Goal: Information Seeking & Learning: Learn about a topic

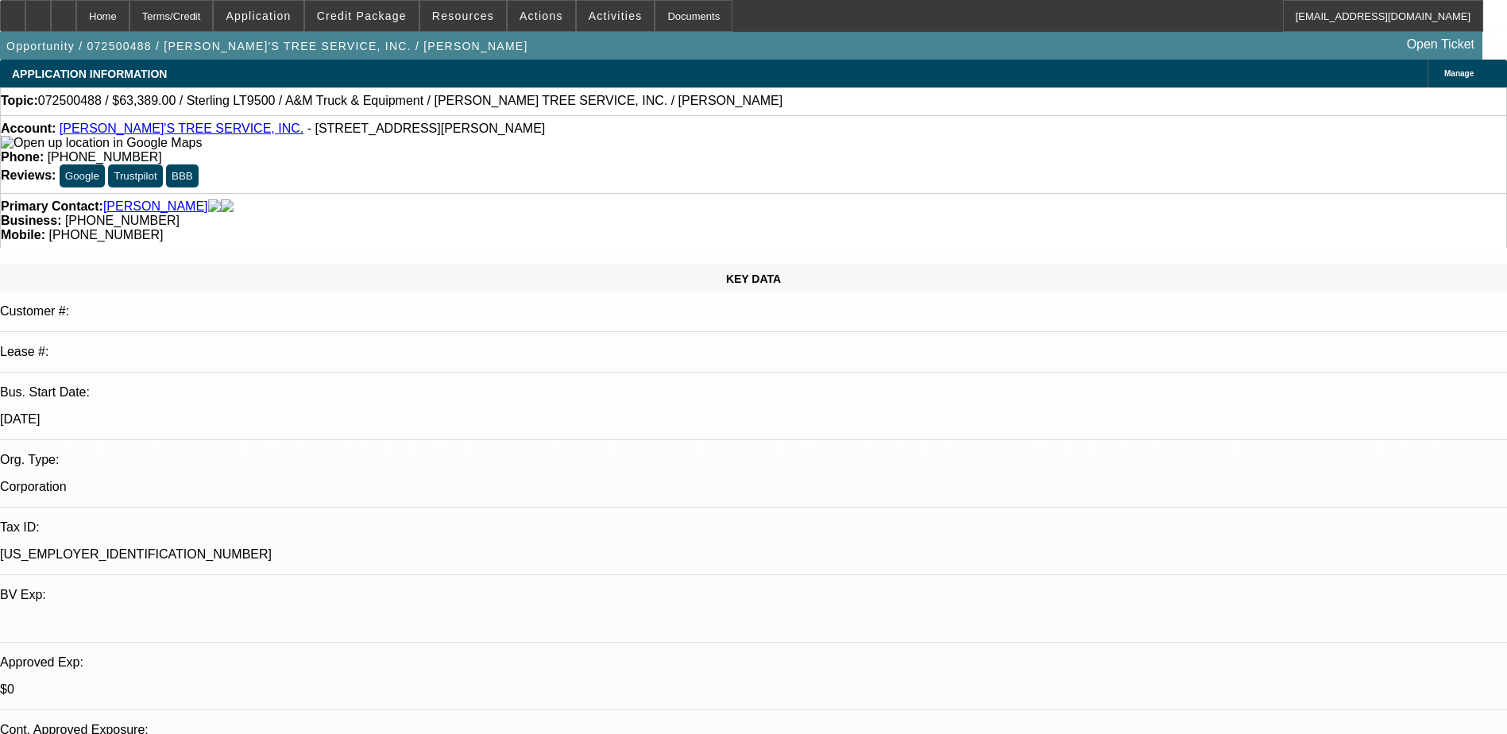
select select "0"
select select "2"
select select "0.1"
select select "0"
select select "2"
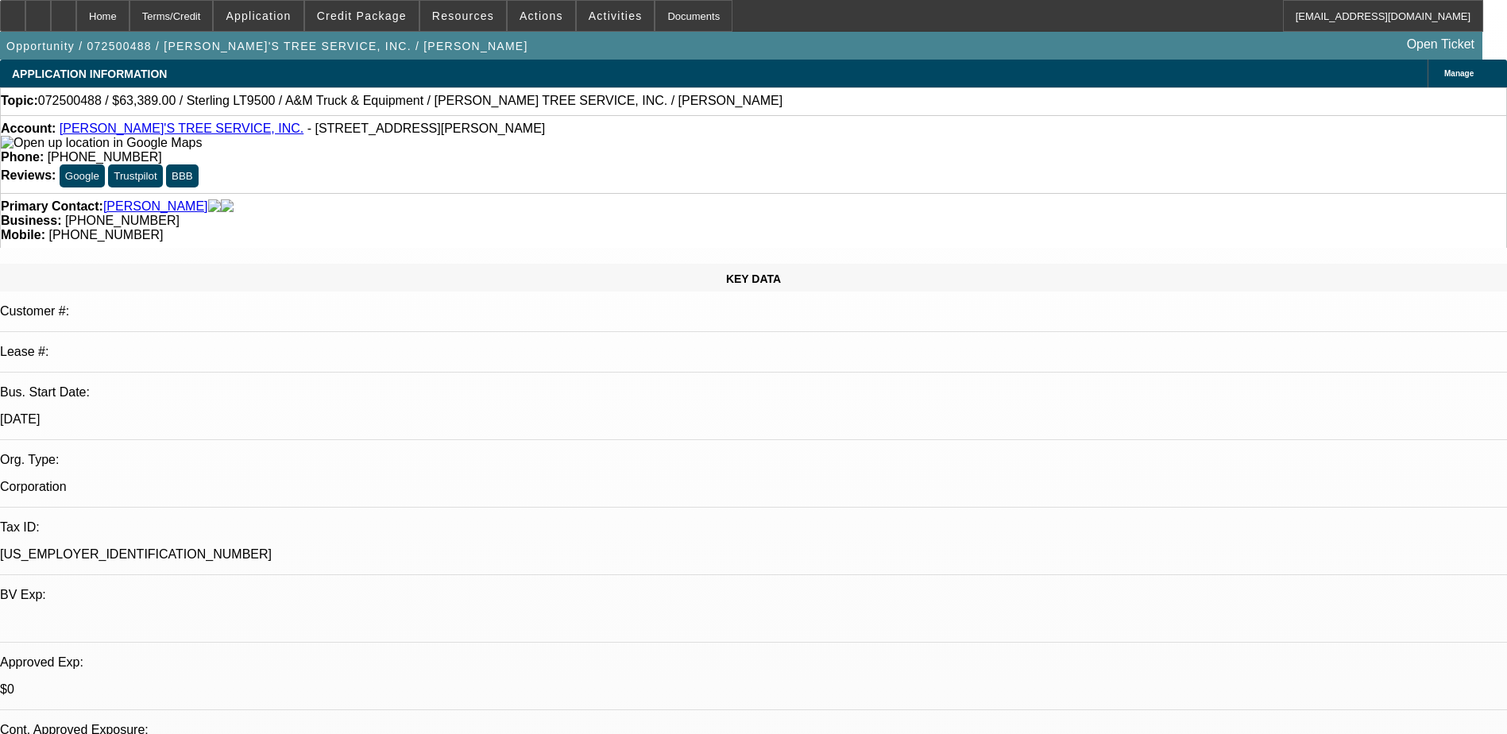
select select "0.1"
select select "0"
select select "2"
select select "0.1"
select select "0"
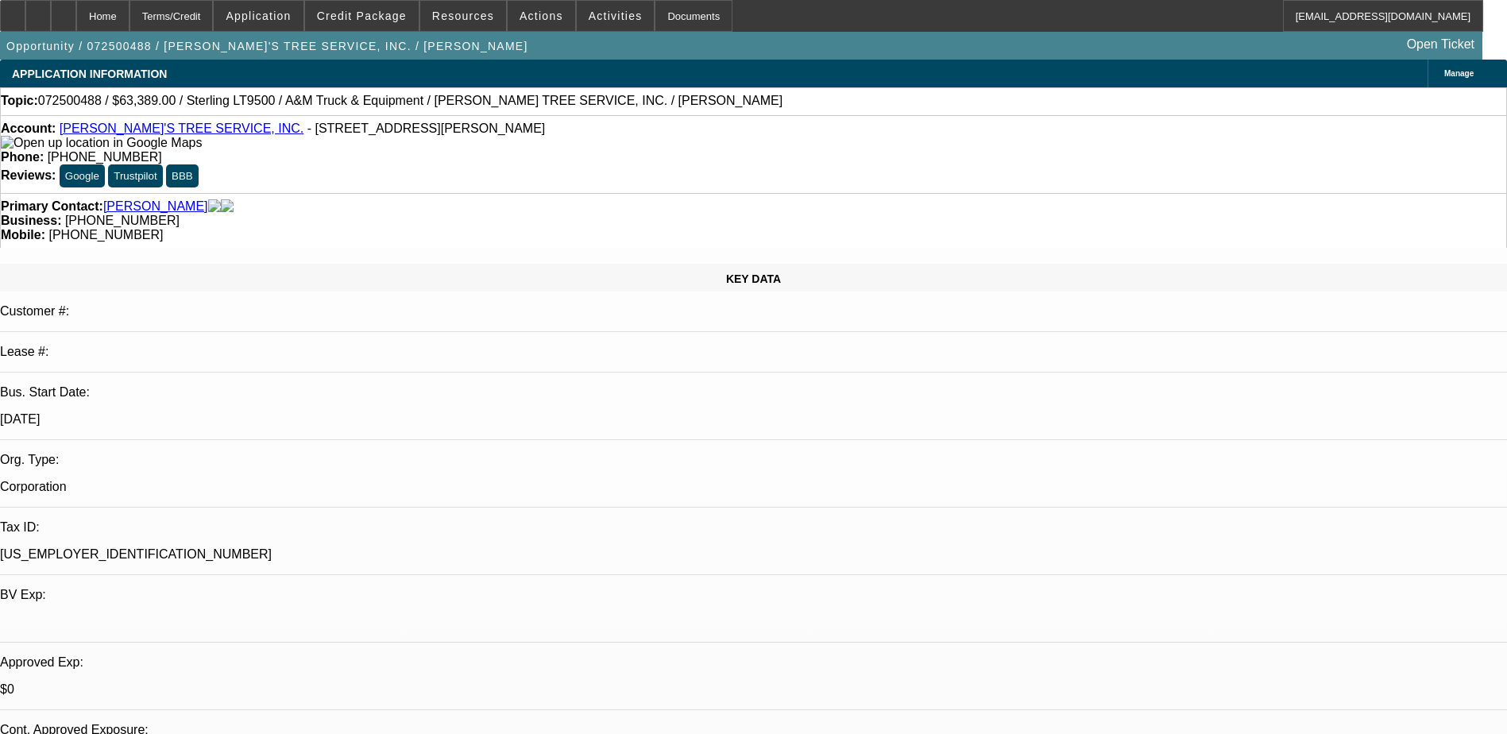
select select "2"
select select "0.1"
select select "1"
select select "2"
select select "4"
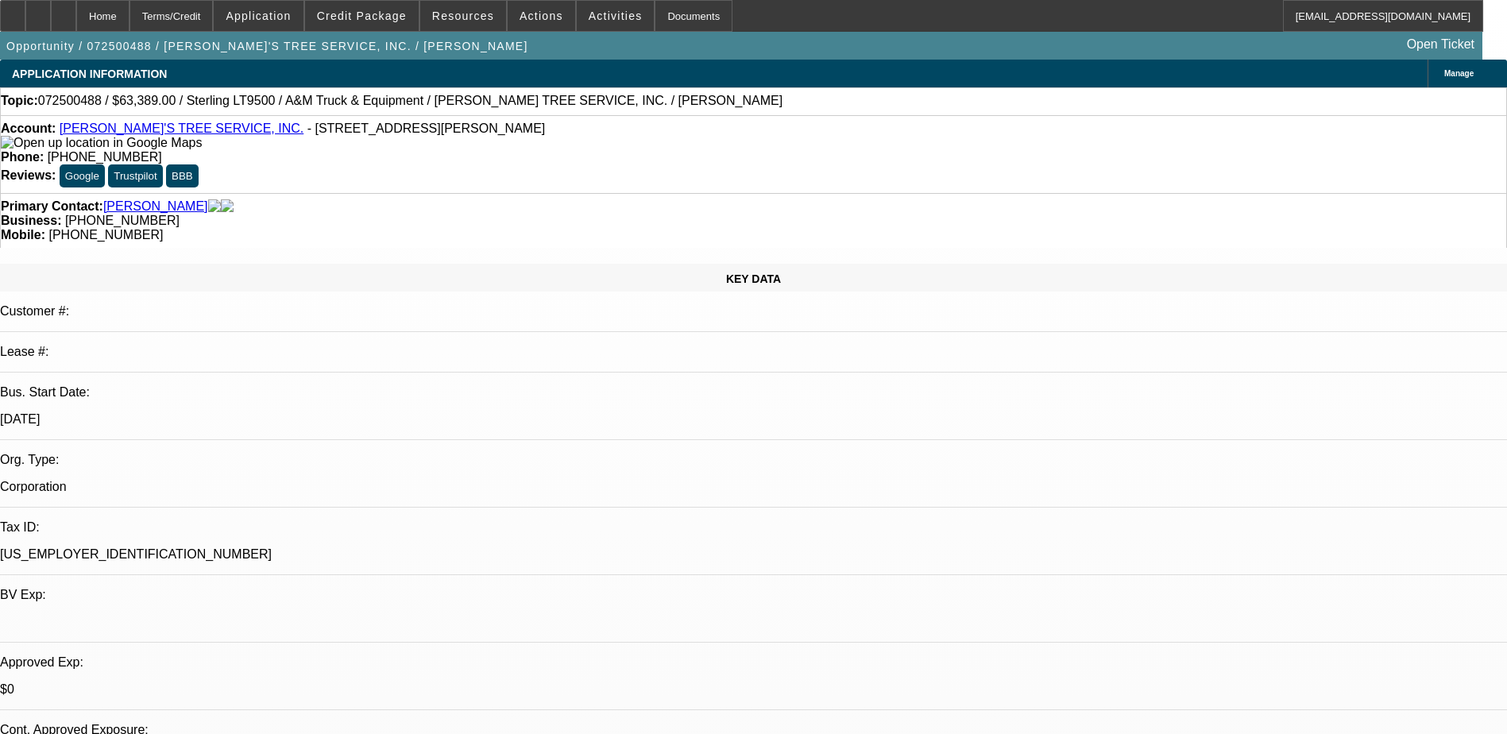
select select "1"
select select "2"
select select "4"
select select "1"
select select "2"
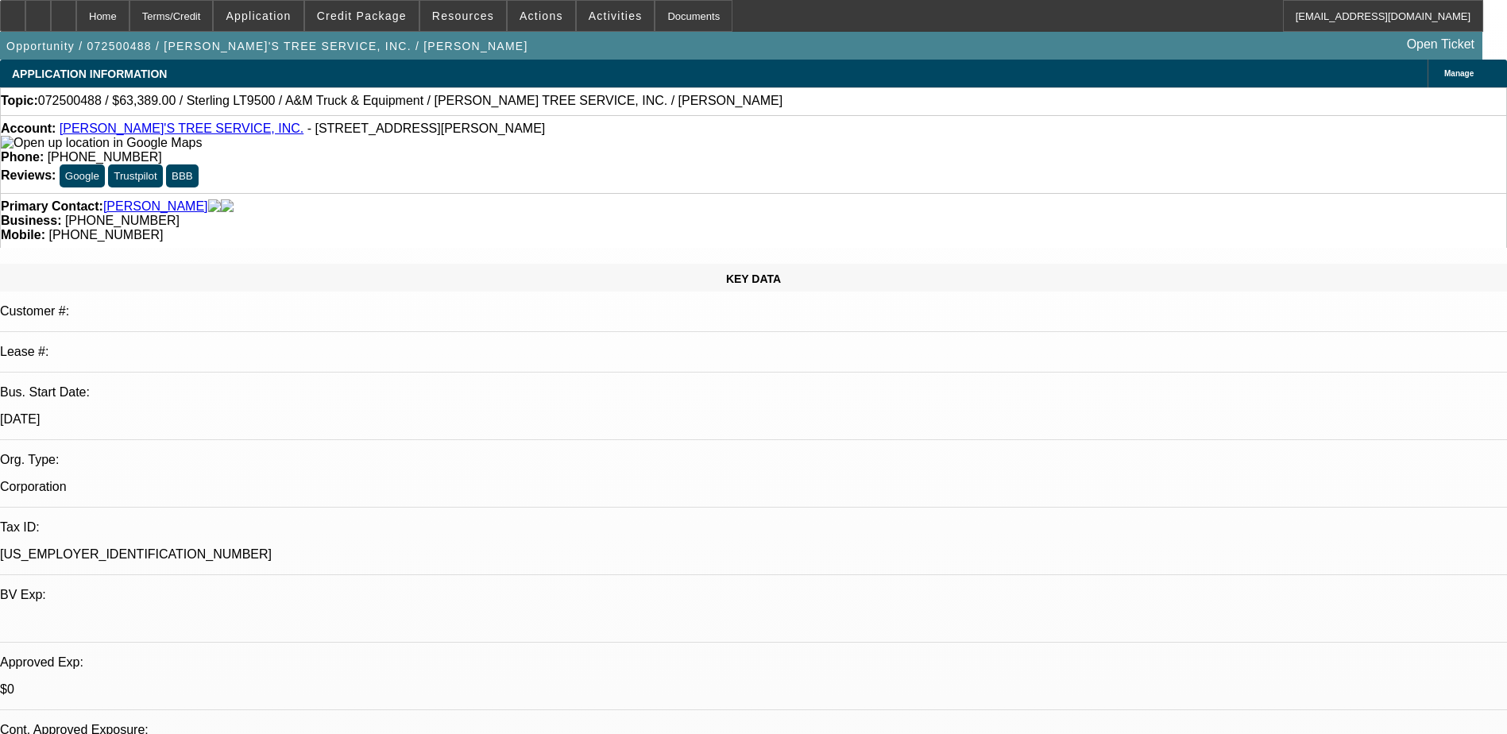
select select "4"
select select "1"
select select "2"
select select "4"
click at [291, 14] on span "Application" at bounding box center [258, 16] width 65 height 13
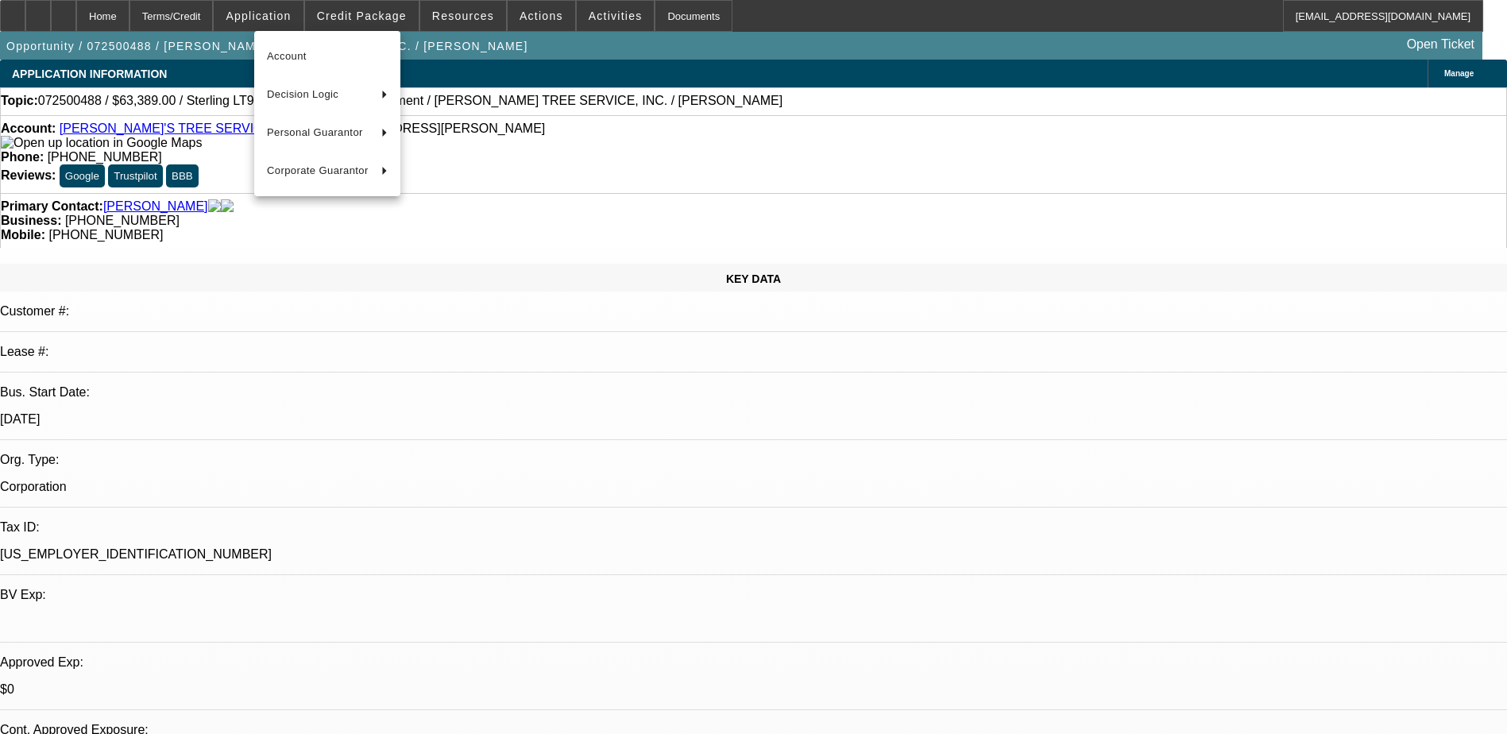
click at [211, 14] on div at bounding box center [753, 367] width 1507 height 734
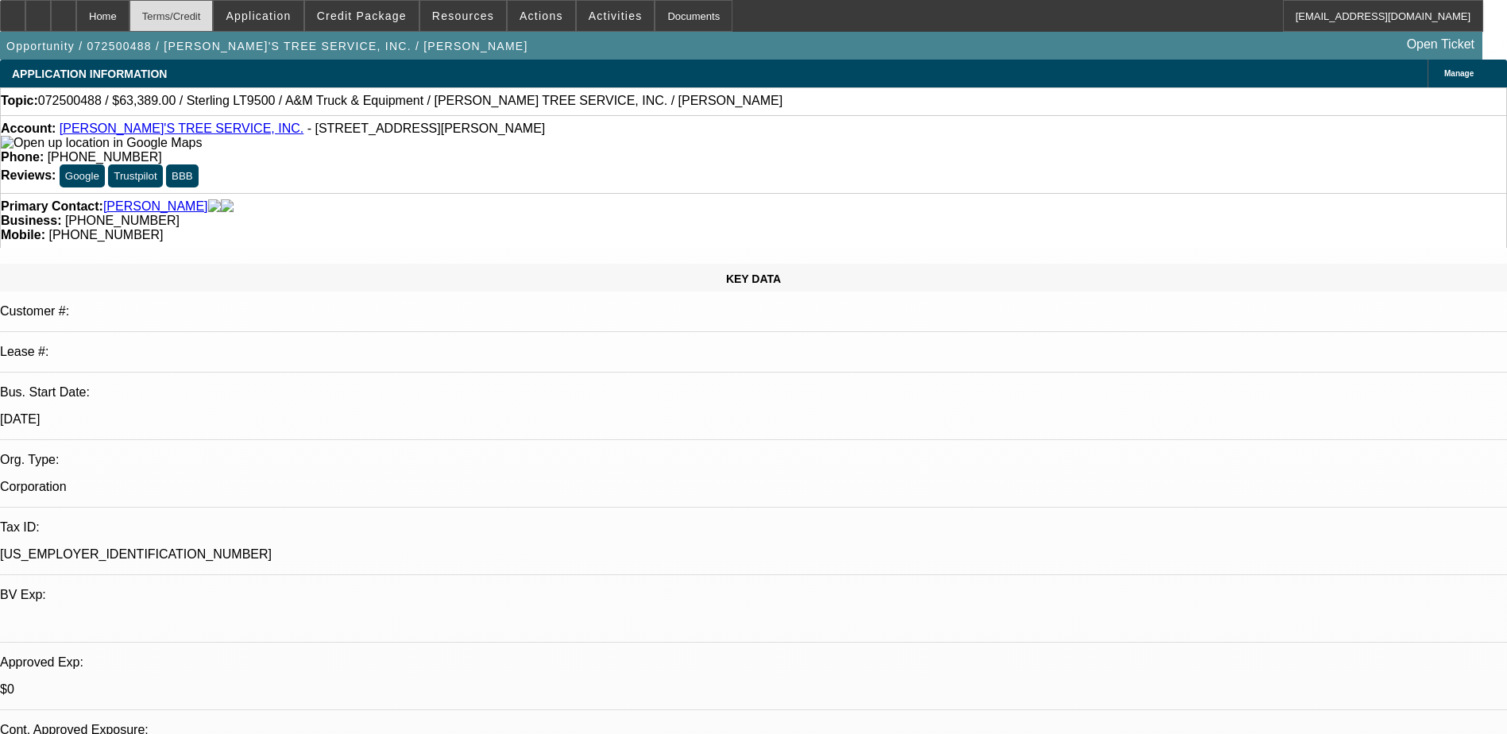
click at [214, 8] on div "Terms/Credit" at bounding box center [172, 16] width 84 height 32
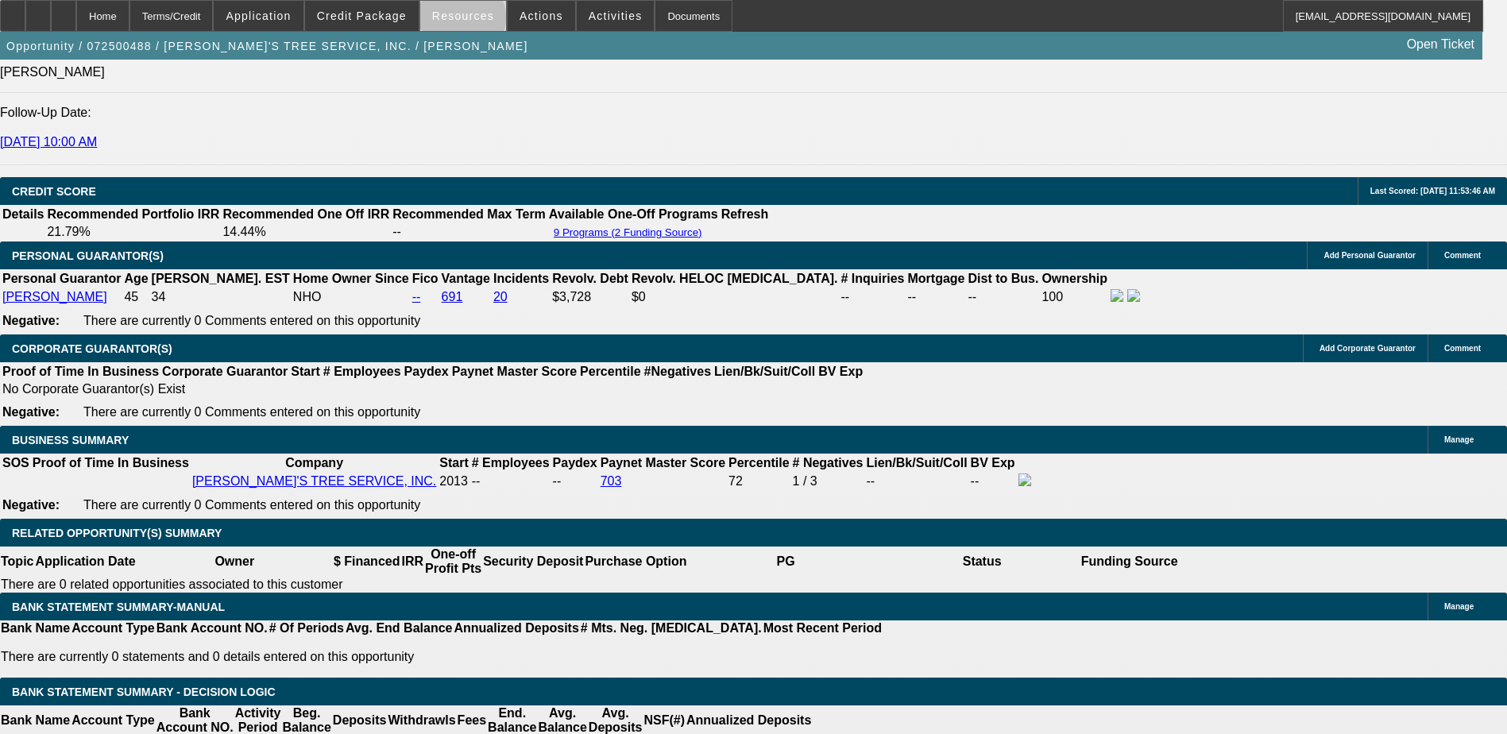
click at [467, 21] on span "Resources" at bounding box center [463, 16] width 62 height 13
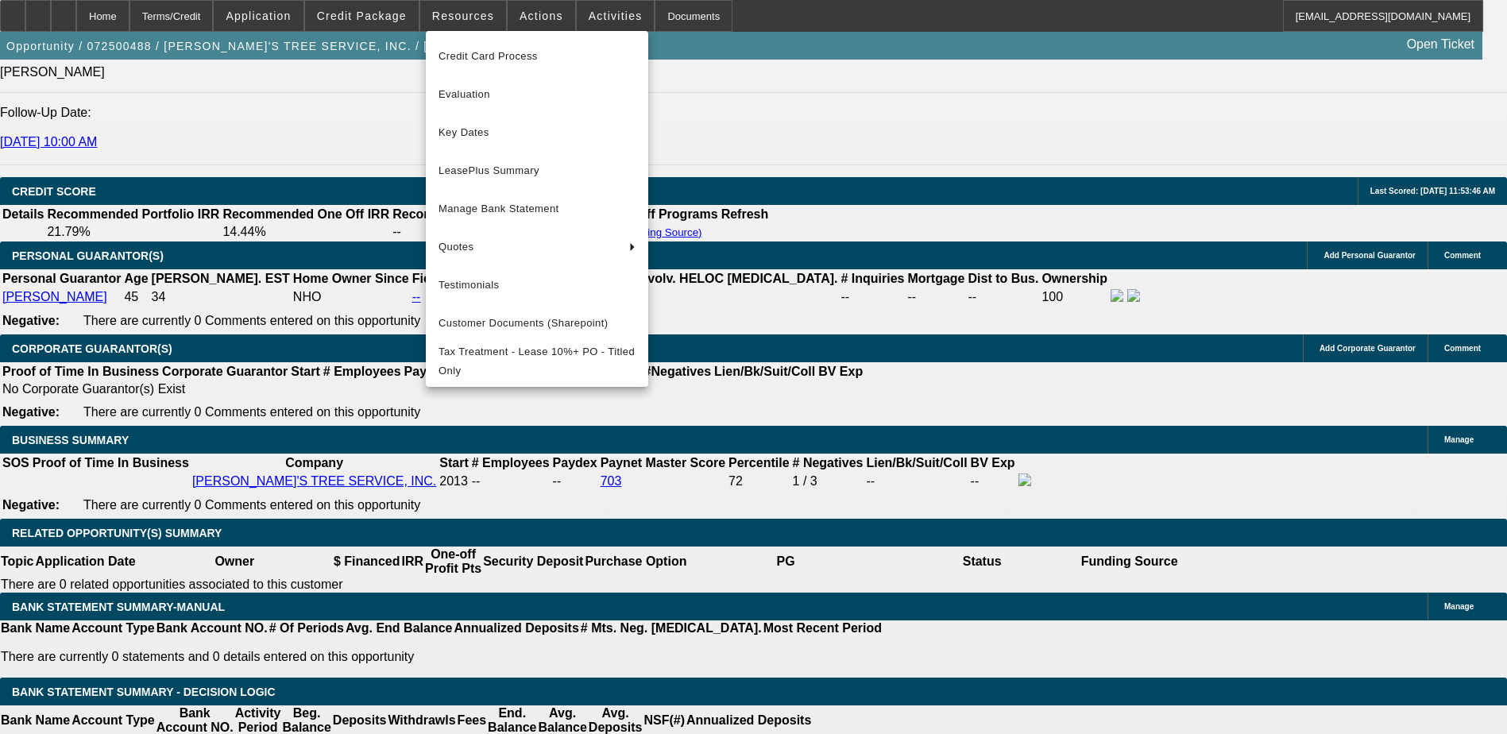
click at [683, 18] on div at bounding box center [753, 367] width 1507 height 734
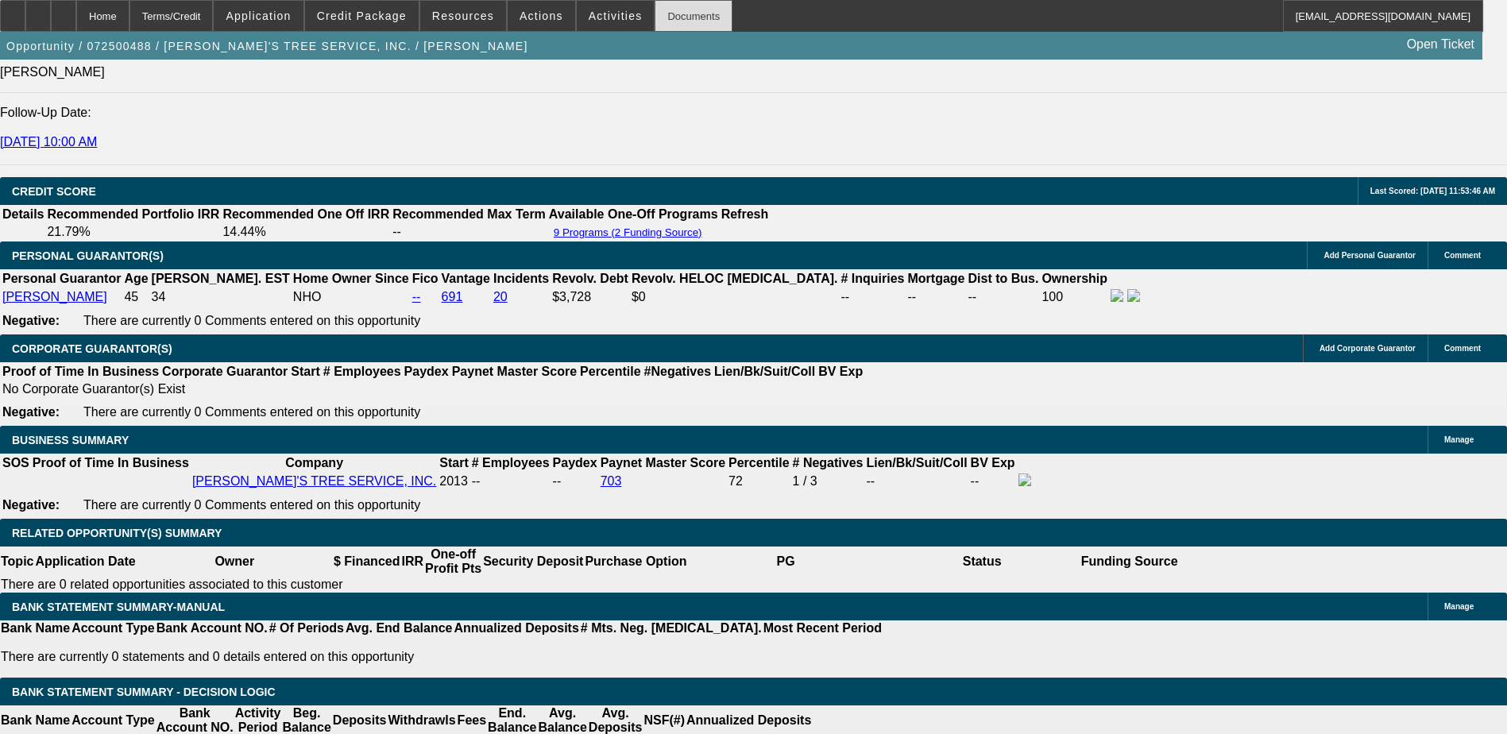
click at [669, 15] on div "Documents" at bounding box center [694, 16] width 78 height 32
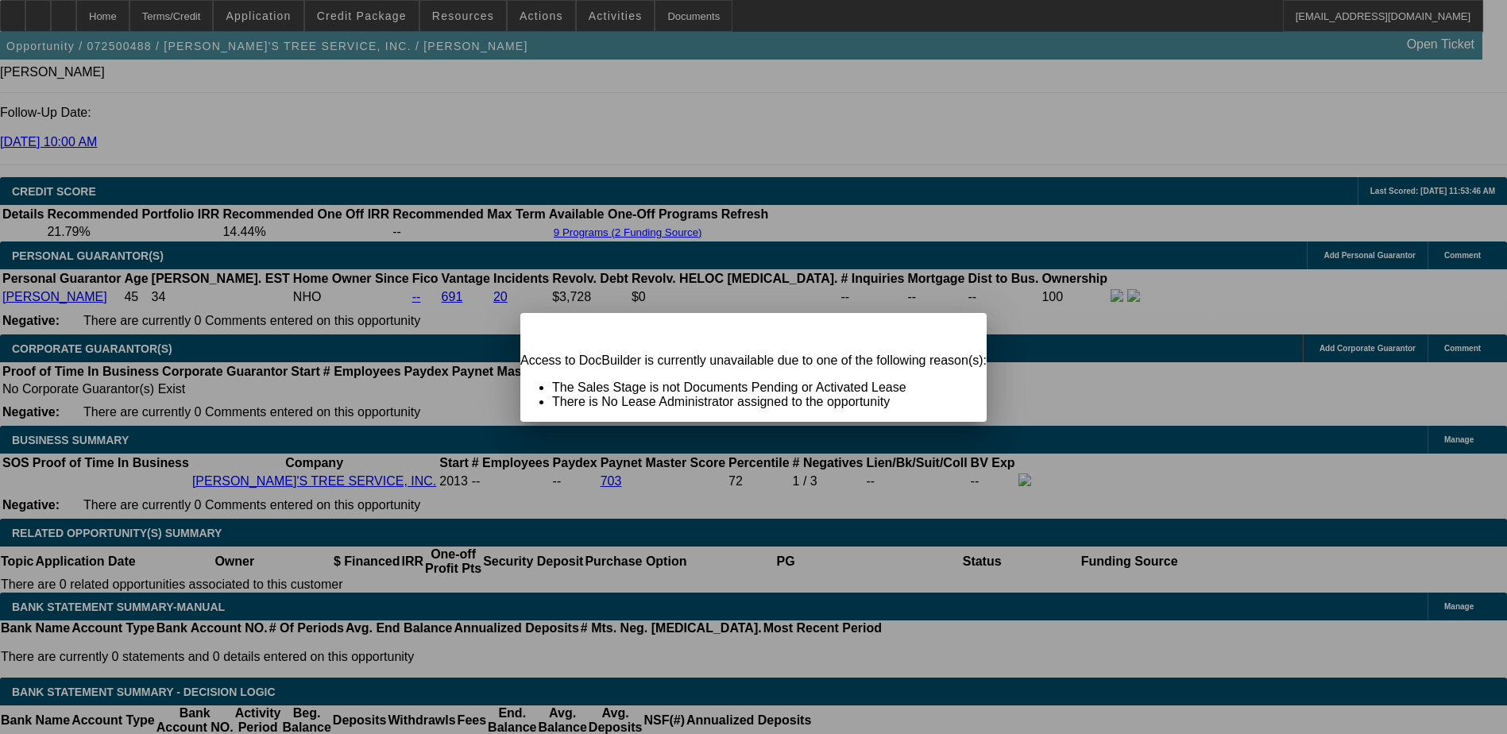
drag, startPoint x: 913, startPoint y: 342, endPoint x: 868, endPoint y: 284, distance: 73.7
click at [952, 331] on div "Close" at bounding box center [969, 322] width 35 height 18
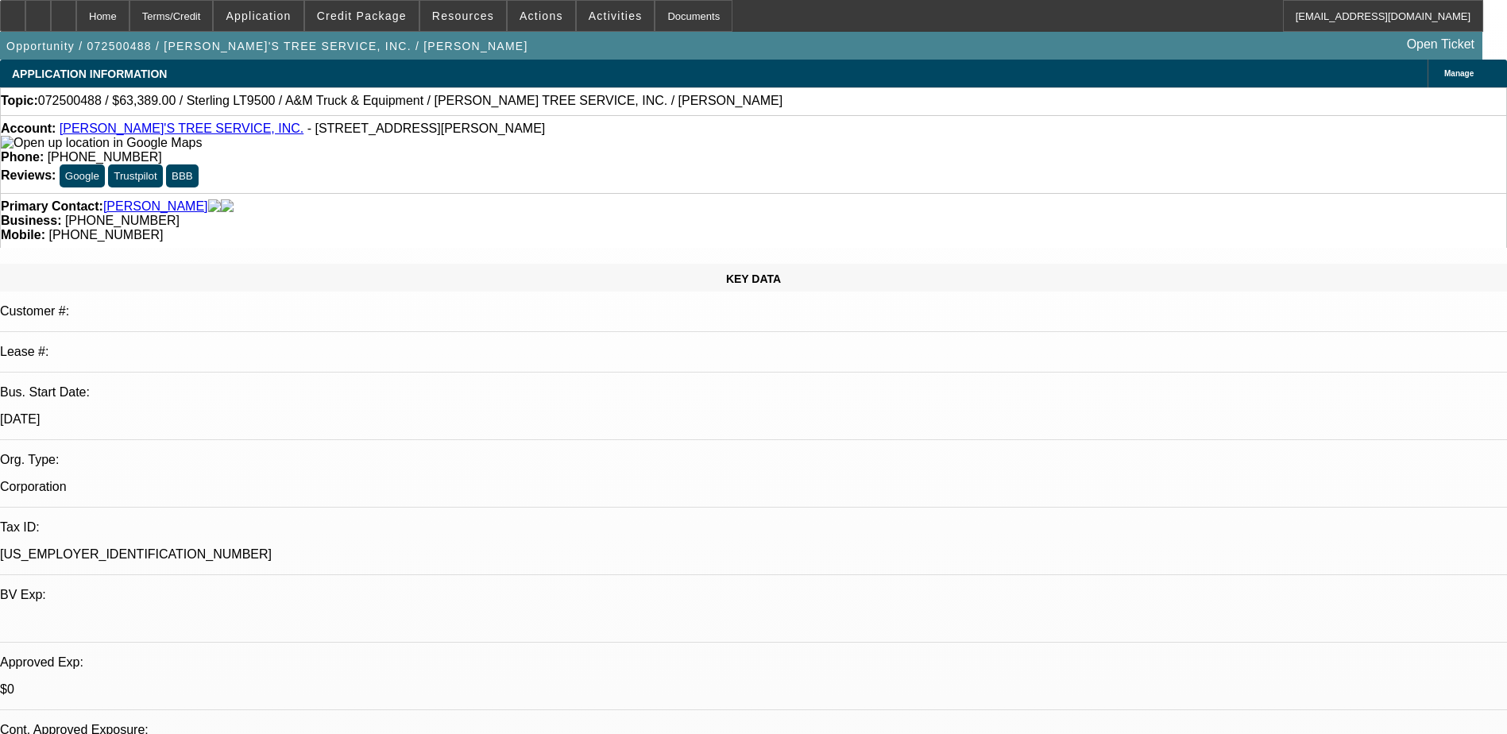
scroll to position [2266, 0]
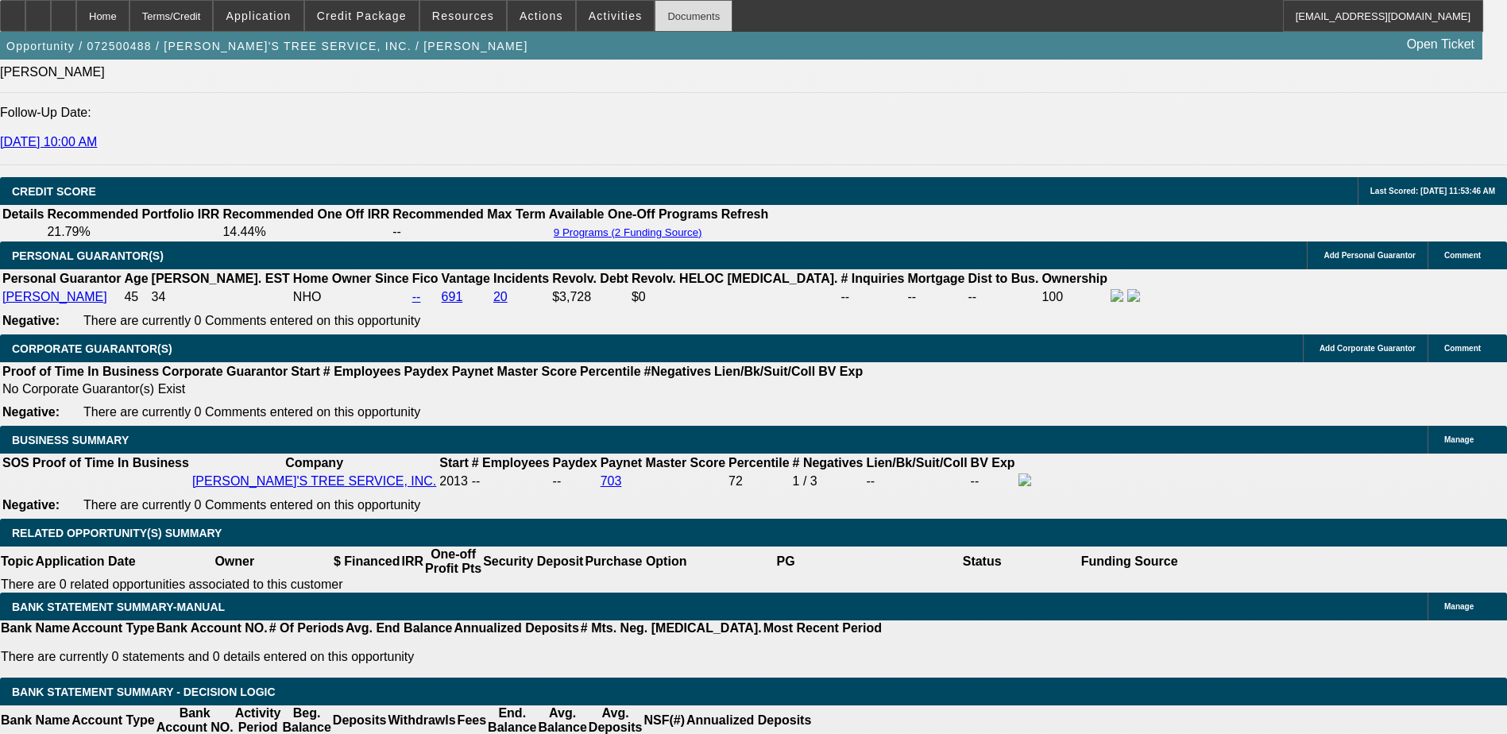
click at [674, 13] on div "Documents" at bounding box center [694, 16] width 78 height 32
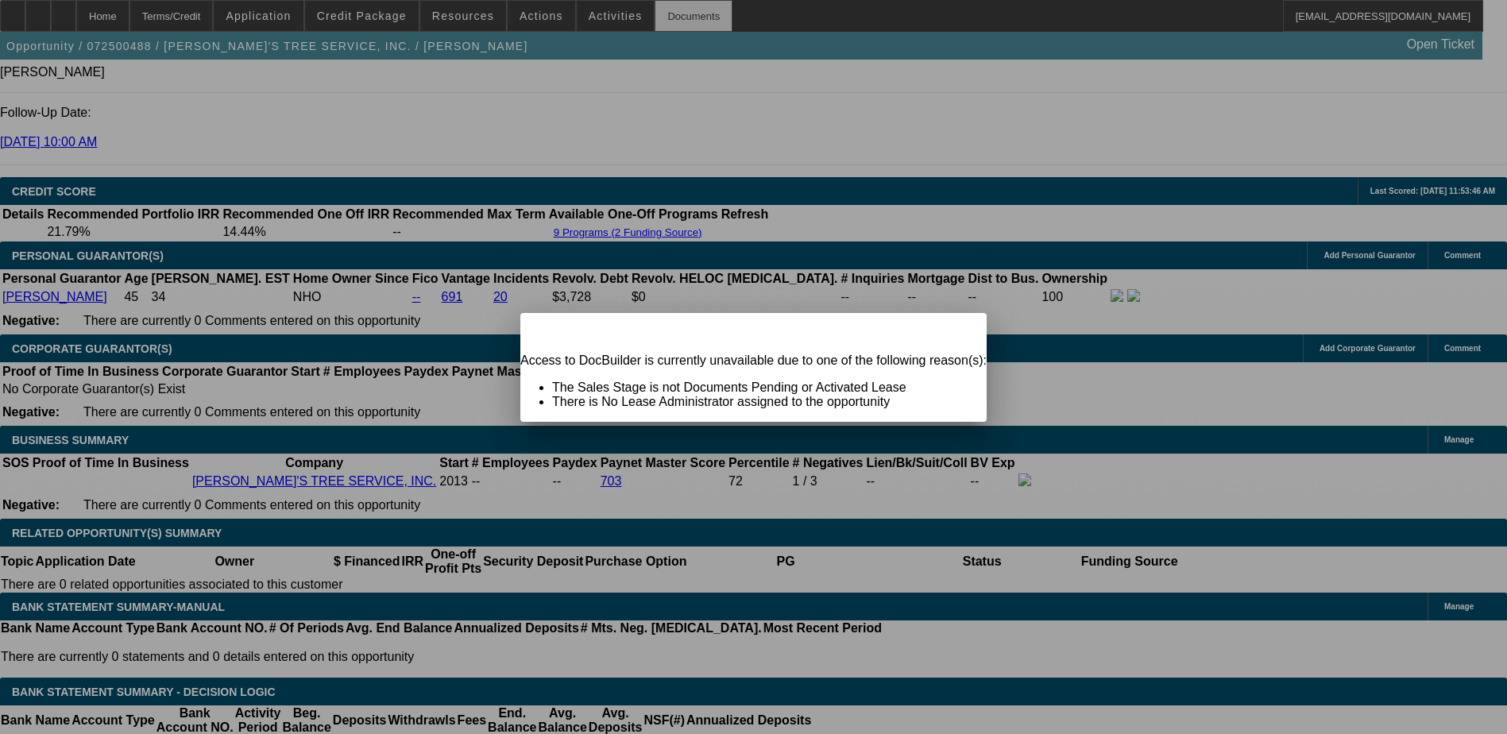
scroll to position [0, 0]
click at [668, 6] on div at bounding box center [753, 367] width 1507 height 734
click at [952, 331] on div "Close" at bounding box center [969, 322] width 35 height 18
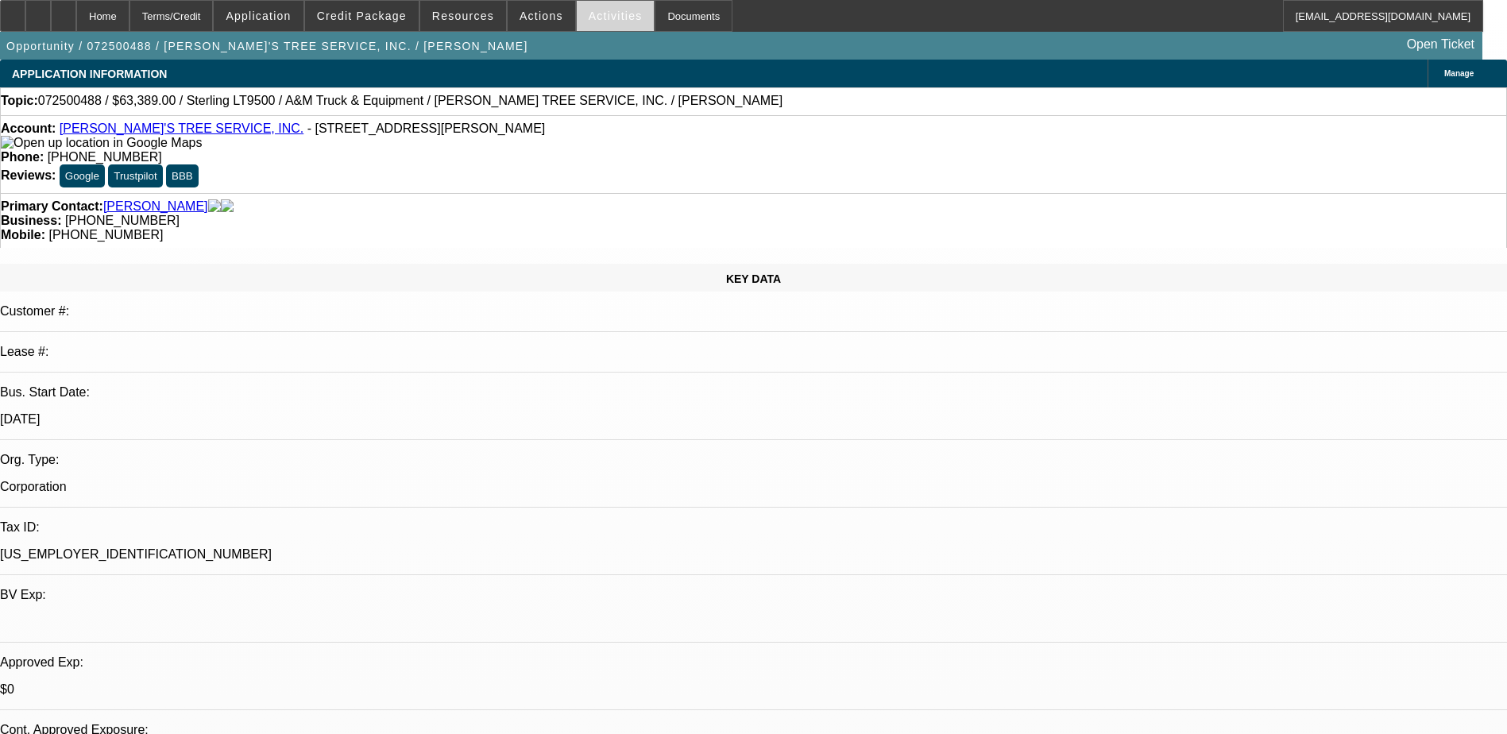
scroll to position [2266, 0]
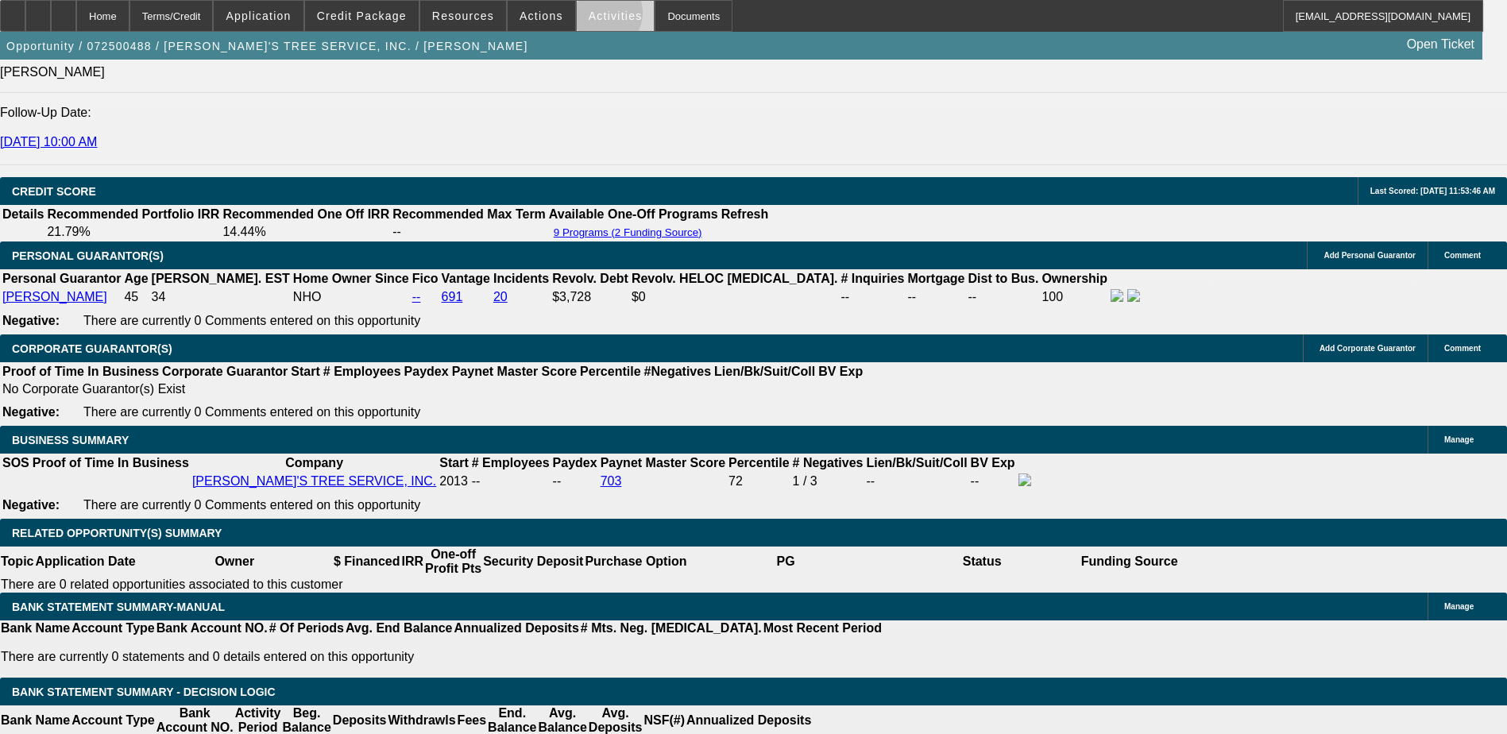
click at [589, 17] on span "Activities" at bounding box center [616, 16] width 54 height 13
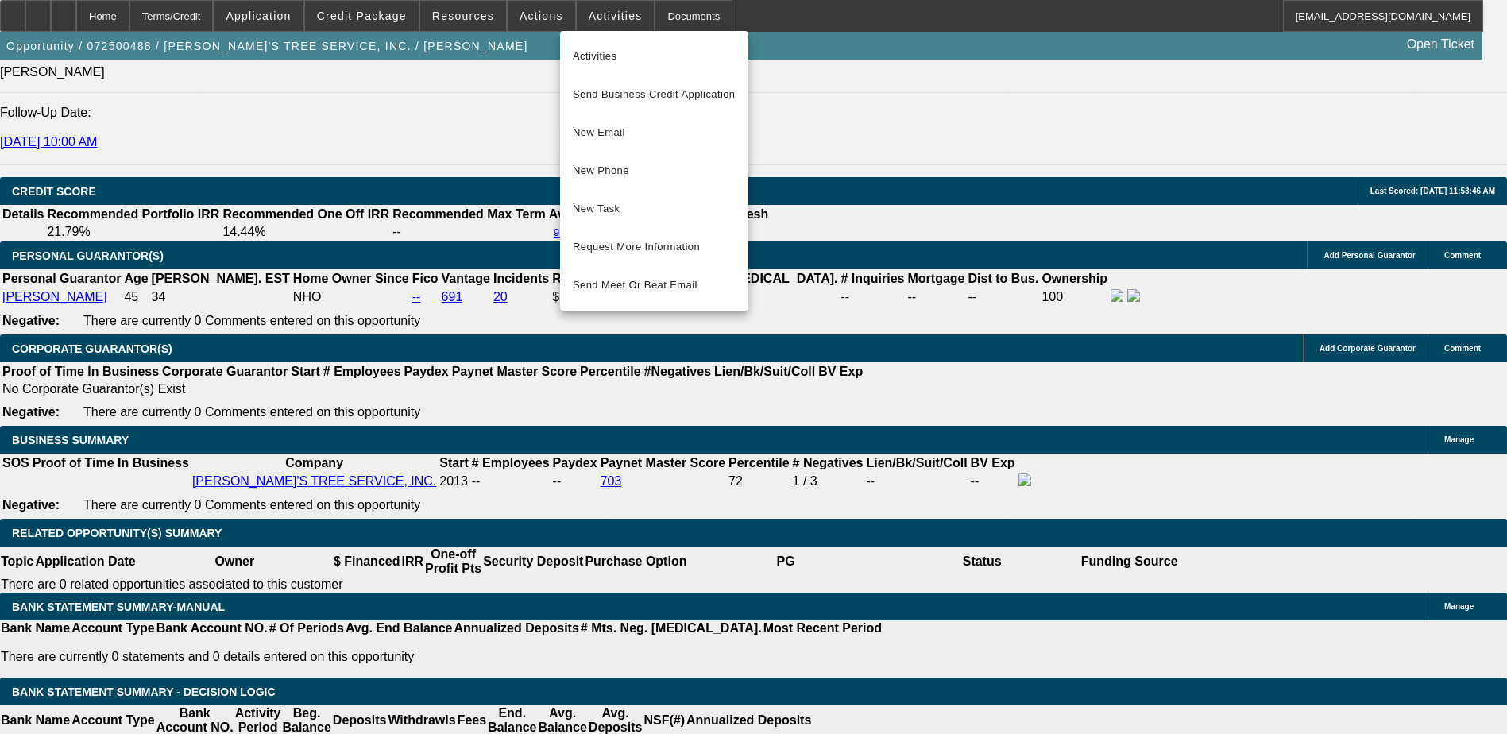
click at [841, 68] on div at bounding box center [753, 367] width 1507 height 734
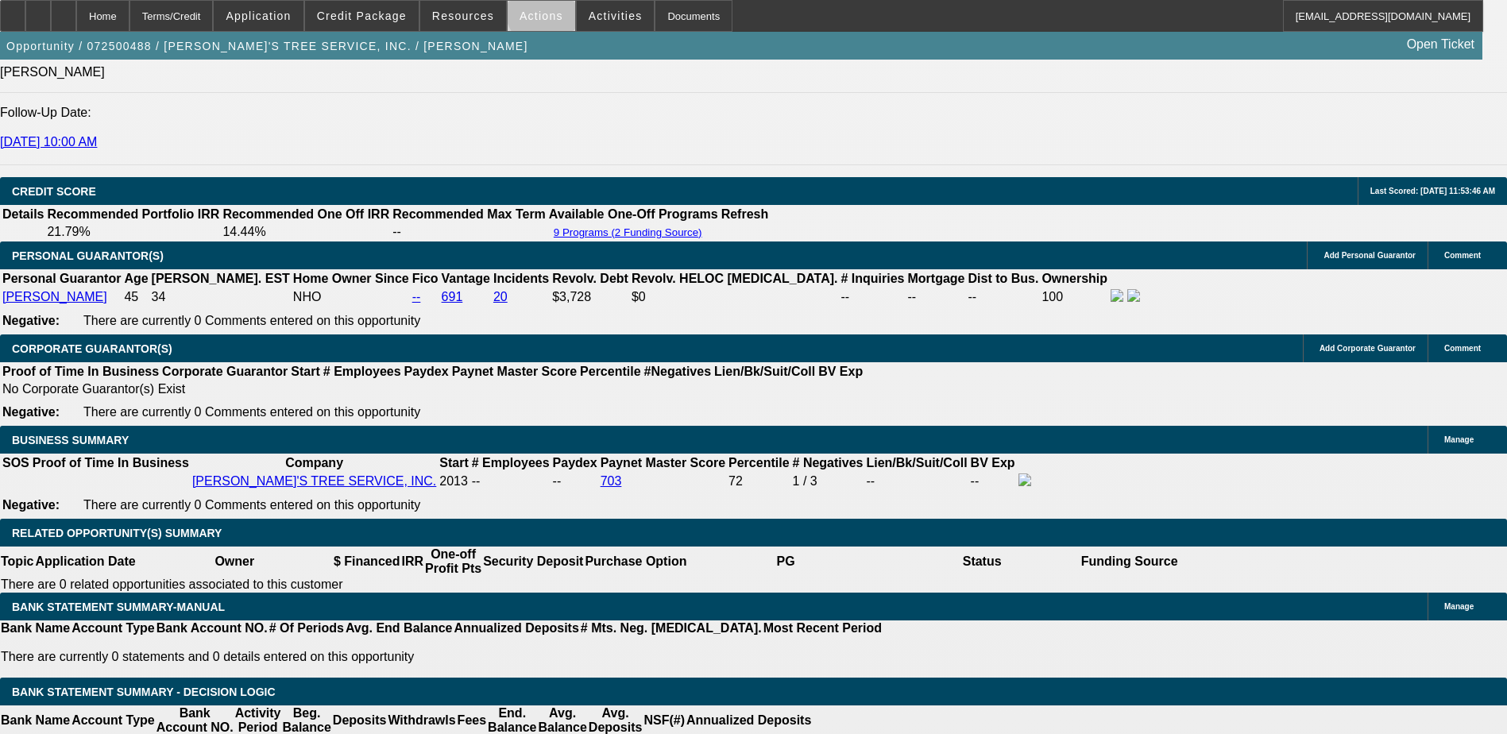
click at [539, 14] on span "Actions" at bounding box center [542, 16] width 44 height 13
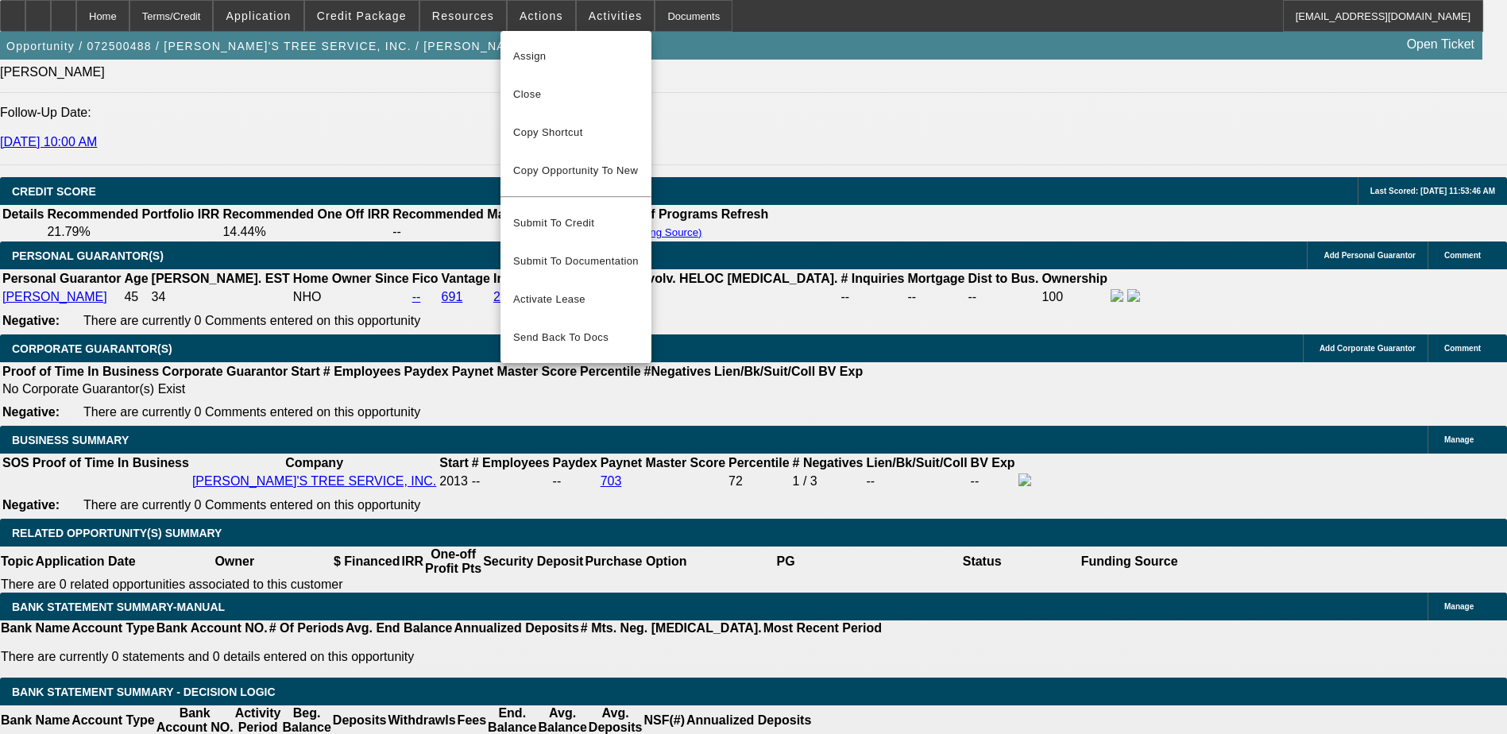
click at [733, 48] on div at bounding box center [753, 367] width 1507 height 734
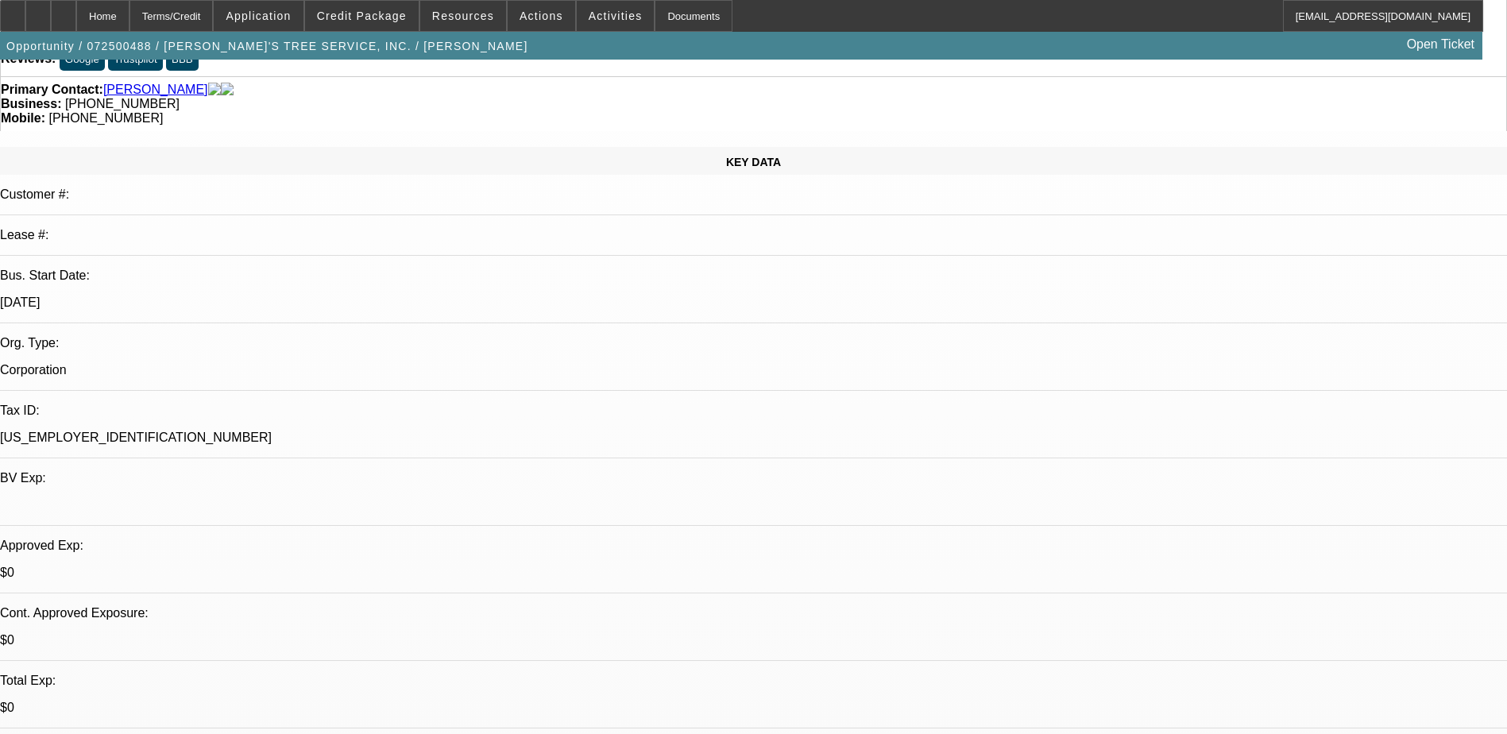
scroll to position [0, 0]
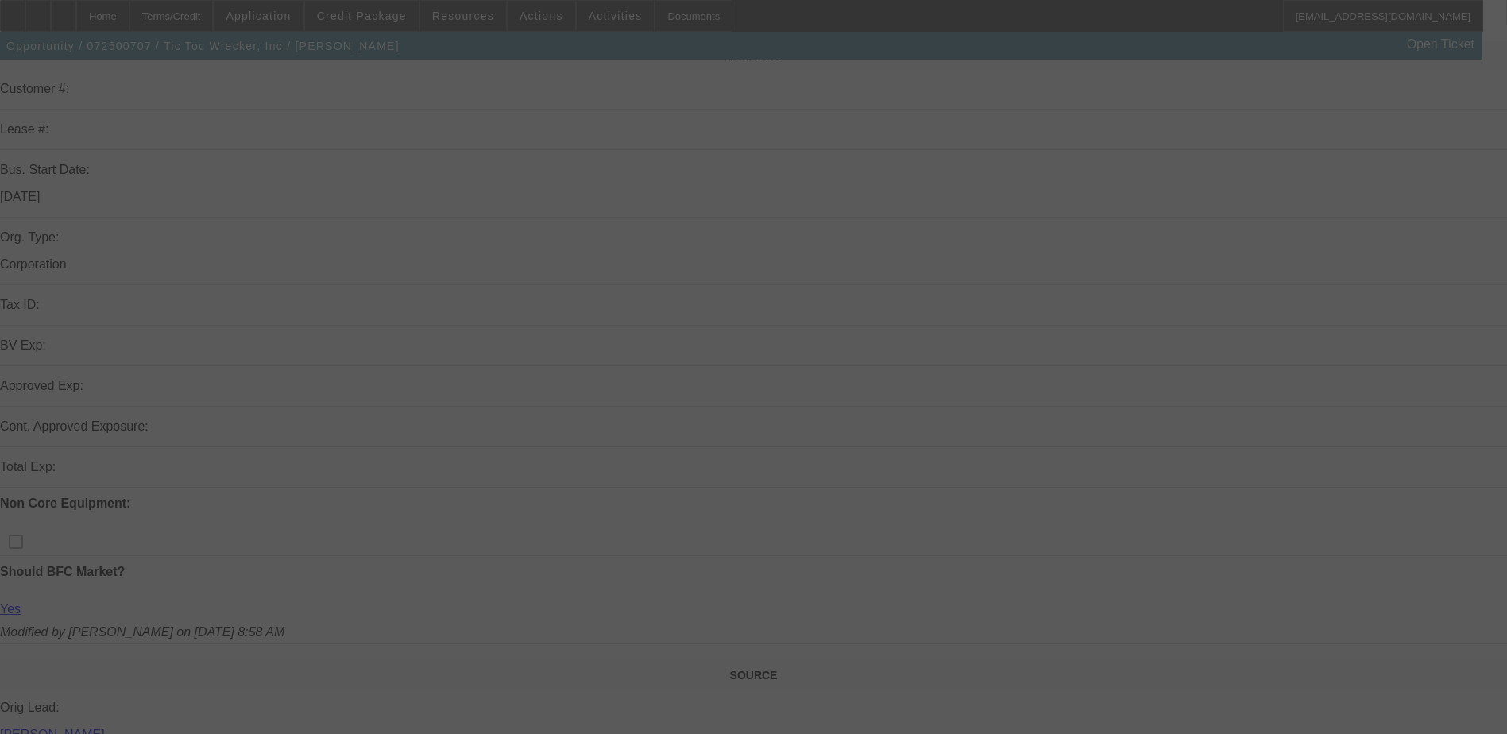
scroll to position [238, 0]
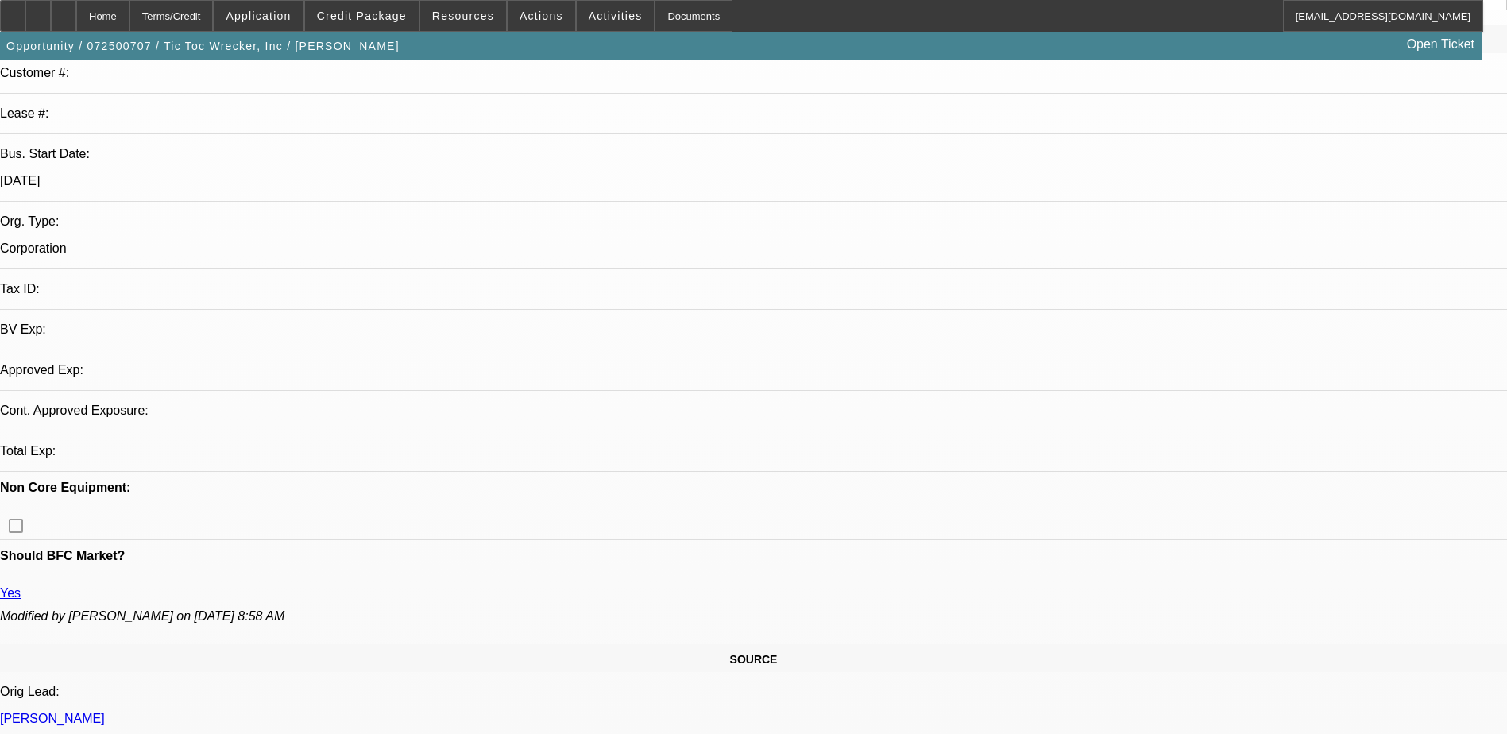
select select "0"
select select "0.1"
select select "0"
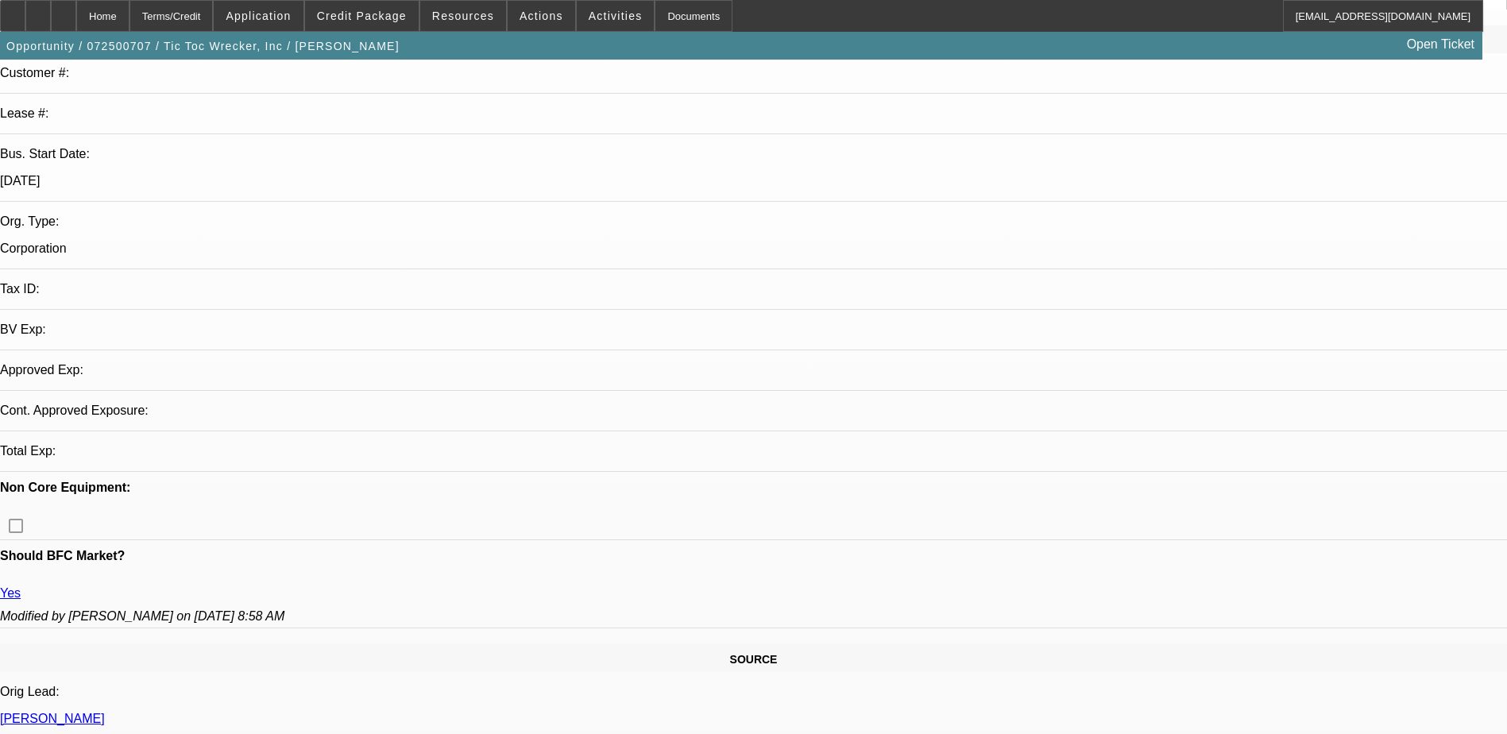
select select "0.1"
select select "0"
select select "2"
select select "0.1"
select select "1"
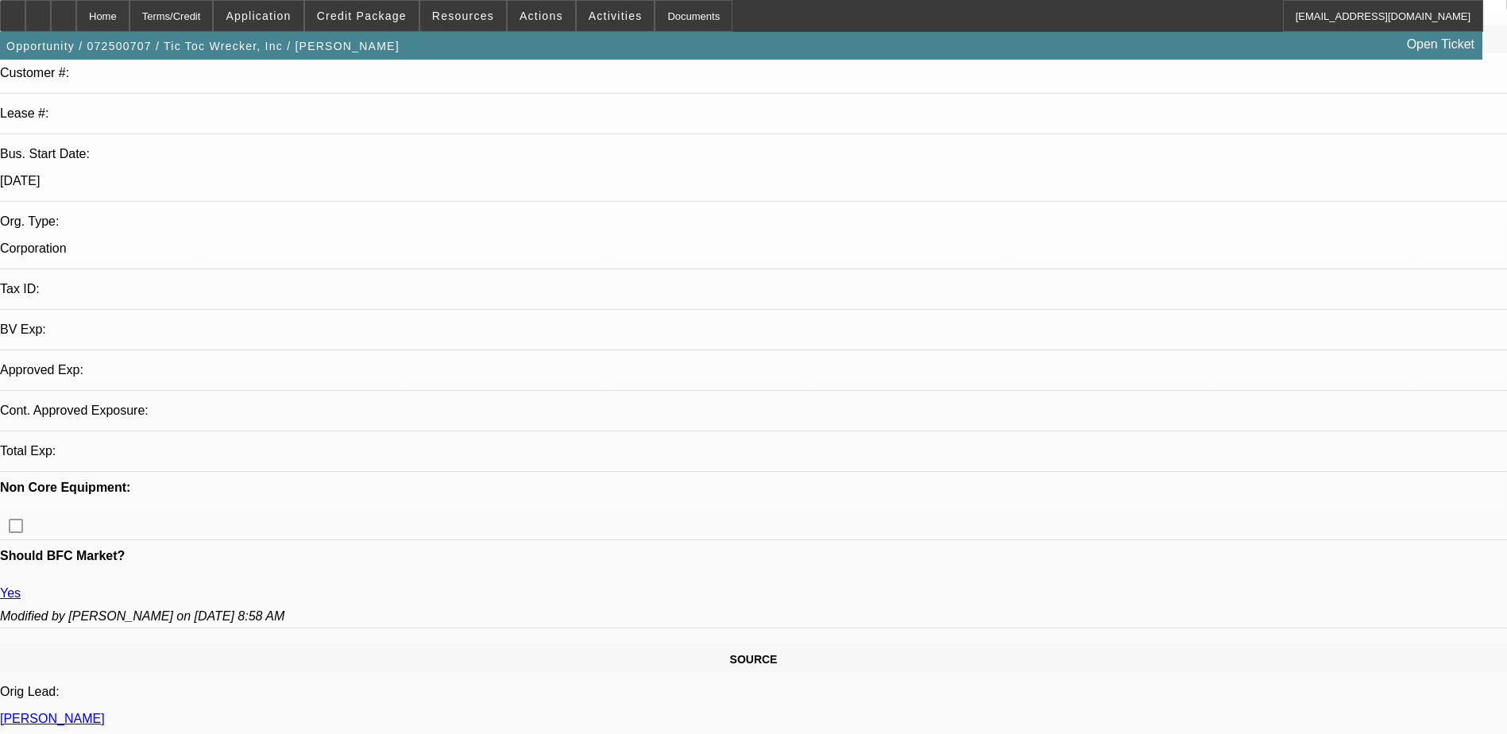
select select "1"
select select "4"
select select "1"
select select "4"
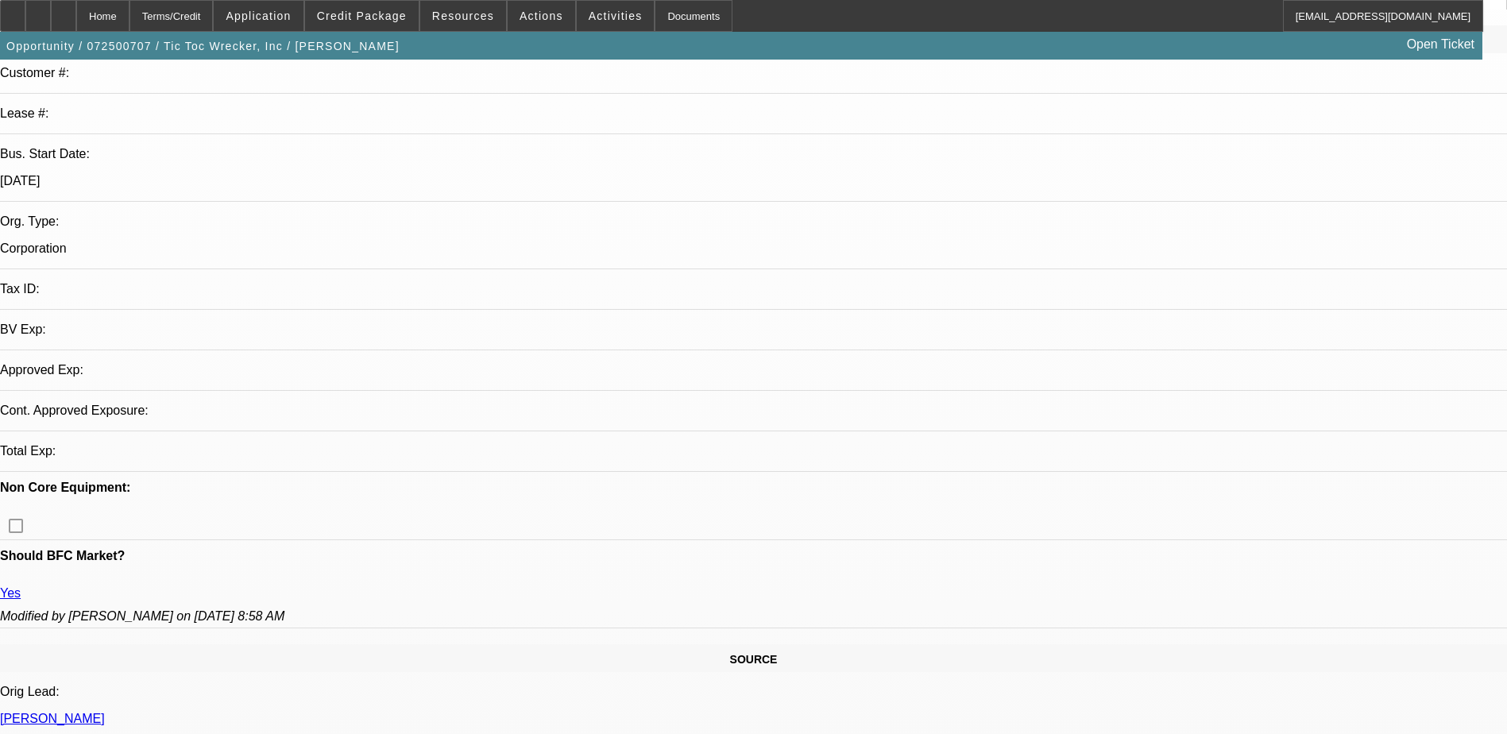
select select "1"
select select "2"
select select "4"
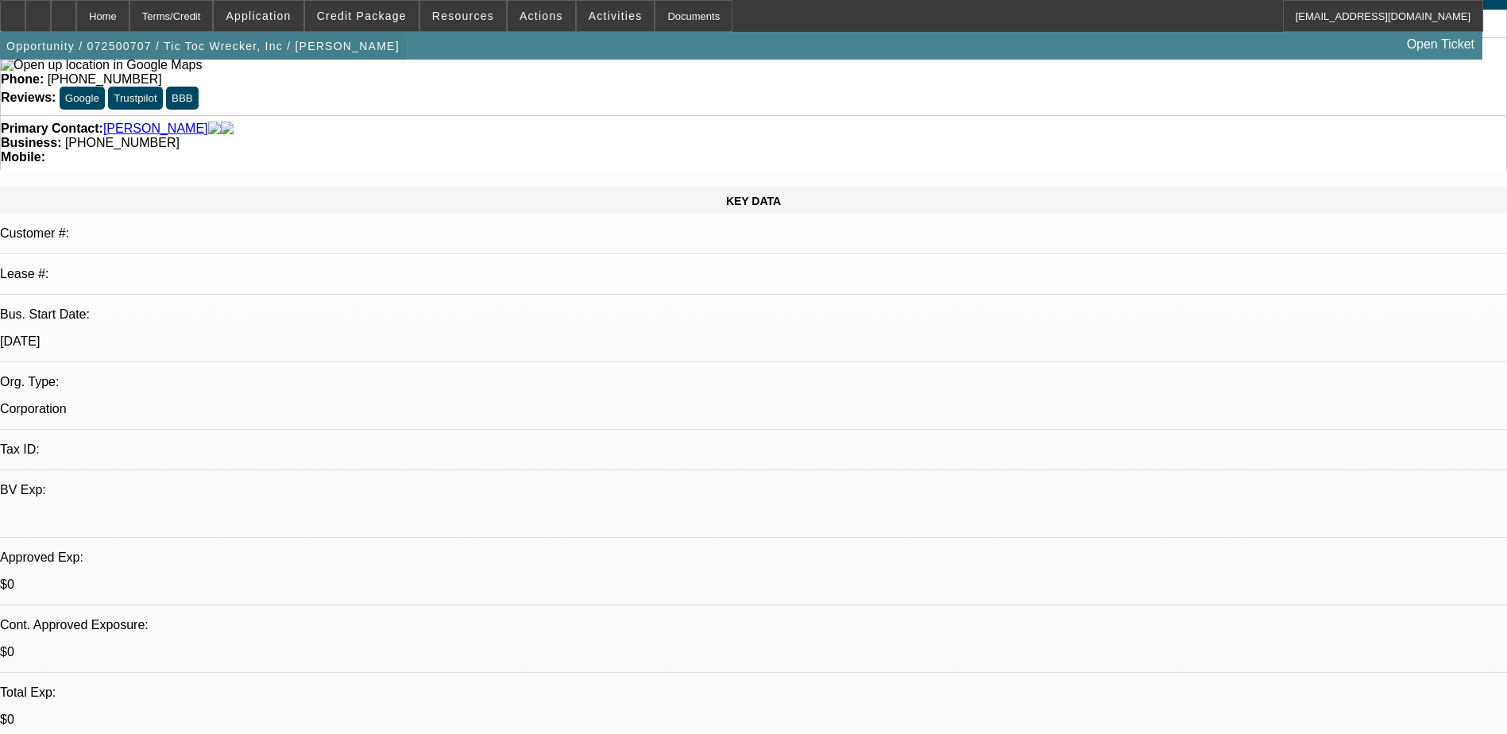
scroll to position [0, 0]
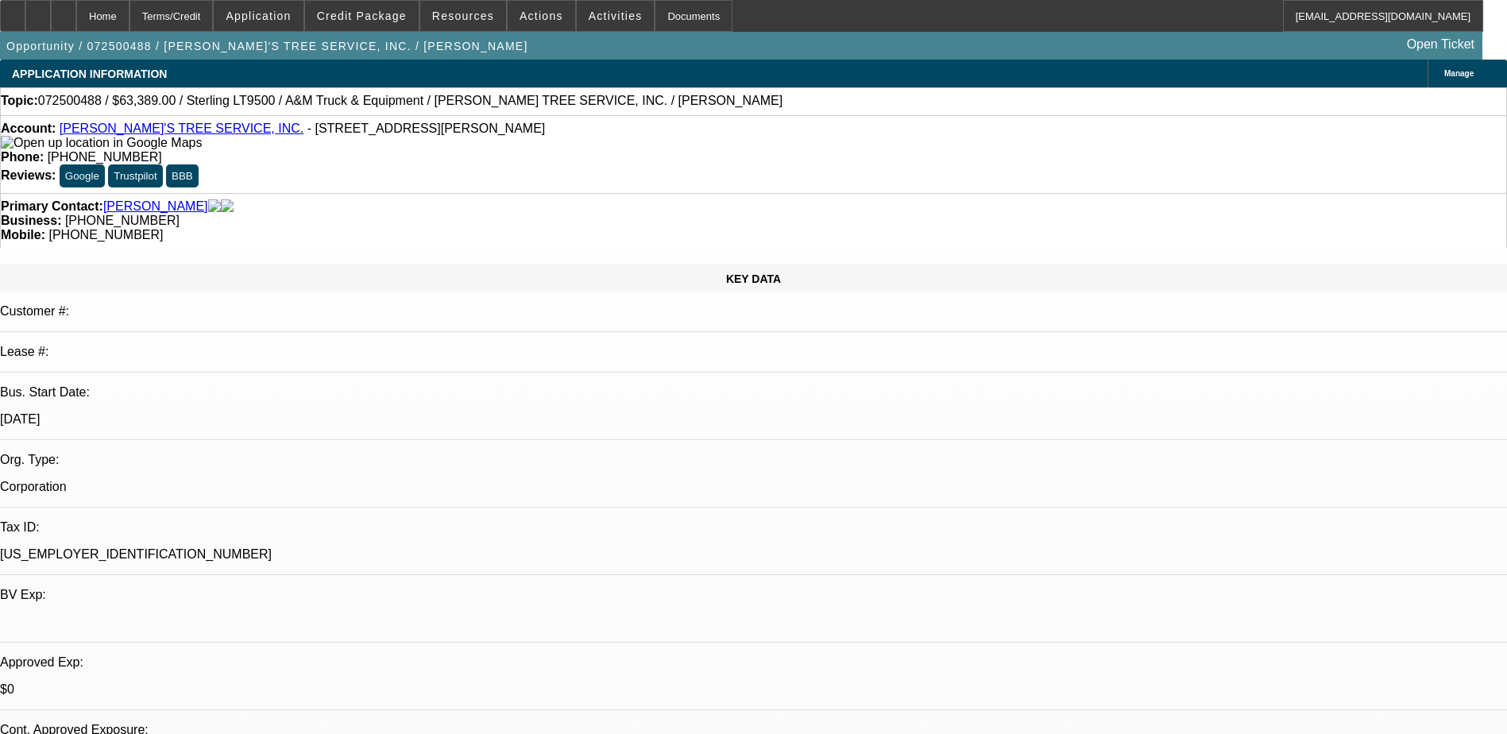
select select "0"
select select "2"
select select "0.1"
select select "0"
select select "2"
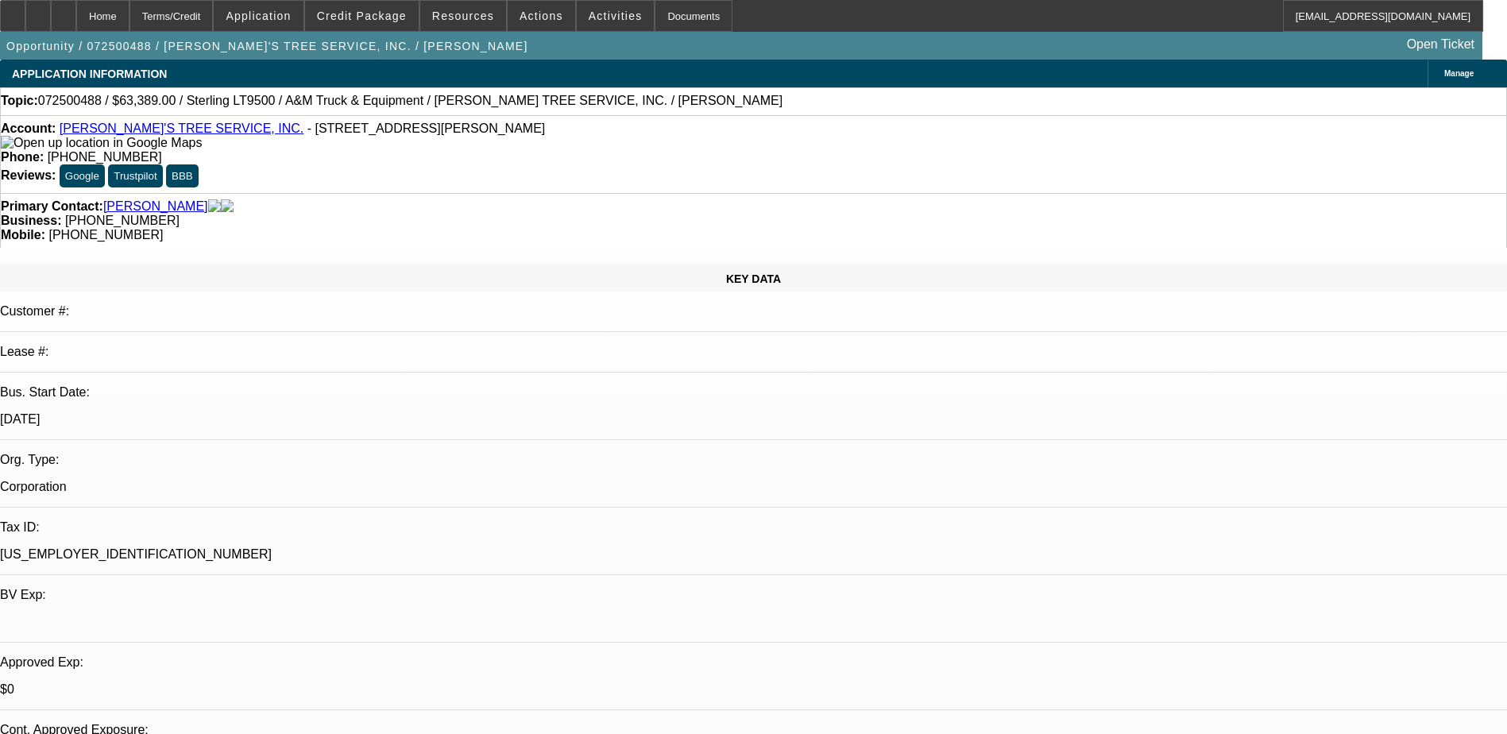
select select "0.1"
select select "0"
select select "2"
select select "0.1"
select select "0"
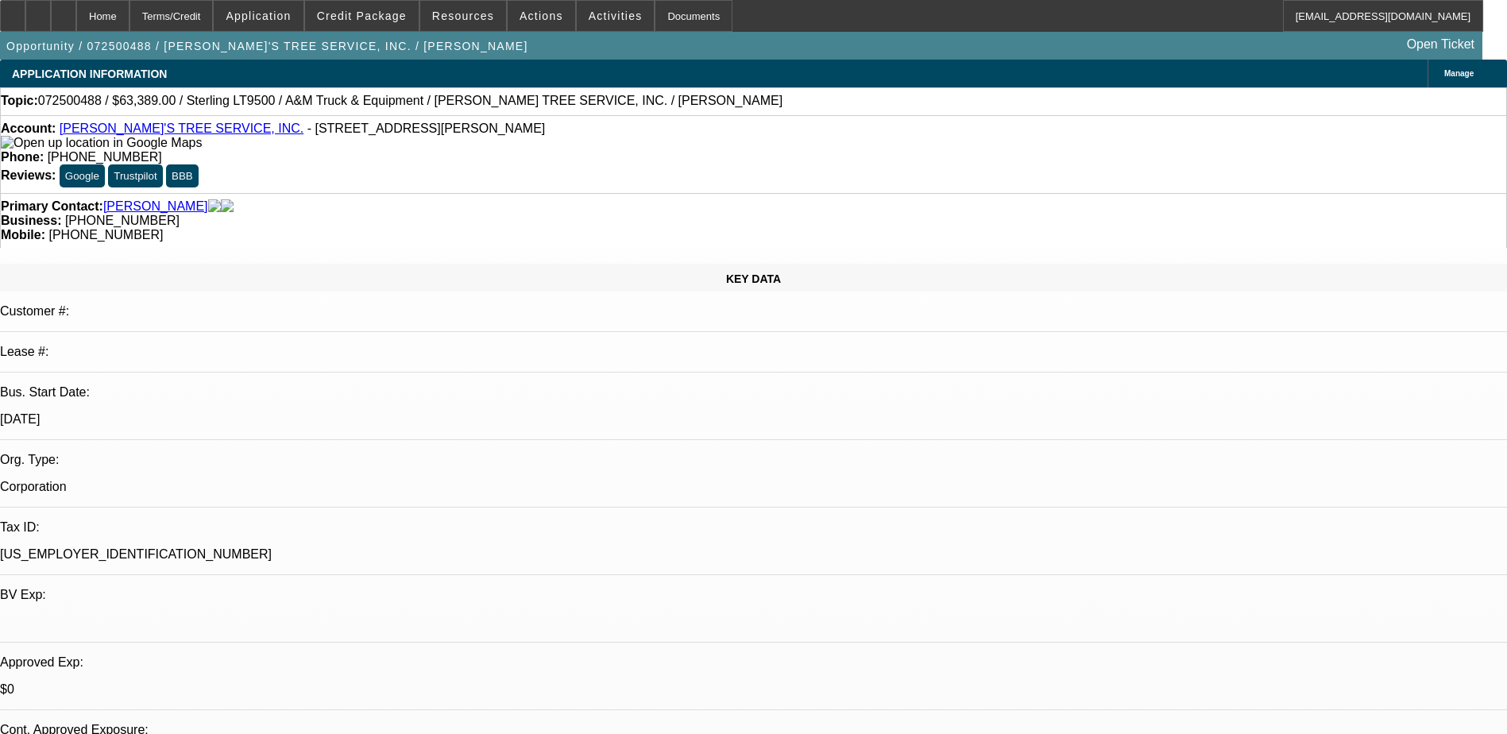
select select "2"
select select "0.1"
select select "1"
select select "2"
select select "4"
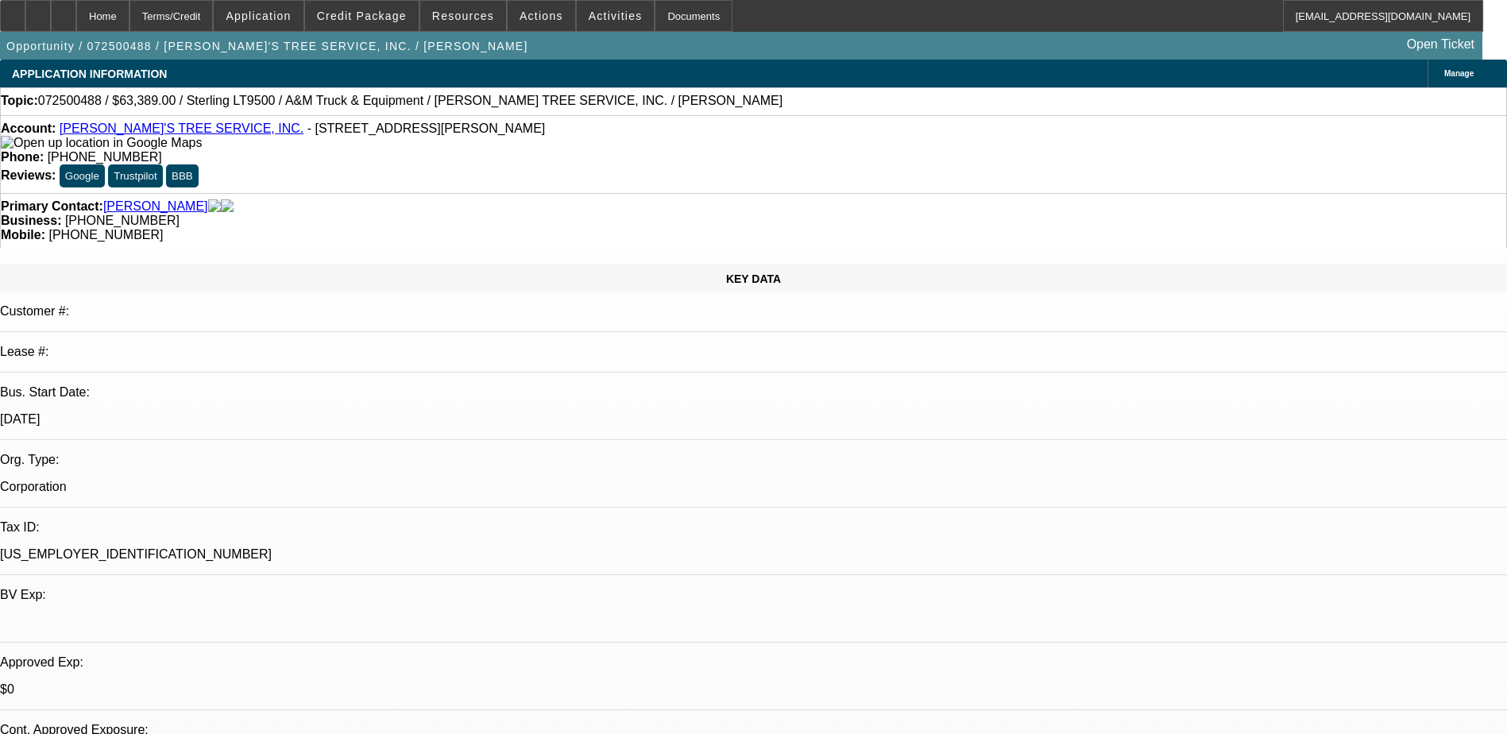
select select "1"
select select "2"
select select "4"
select select "1"
select select "2"
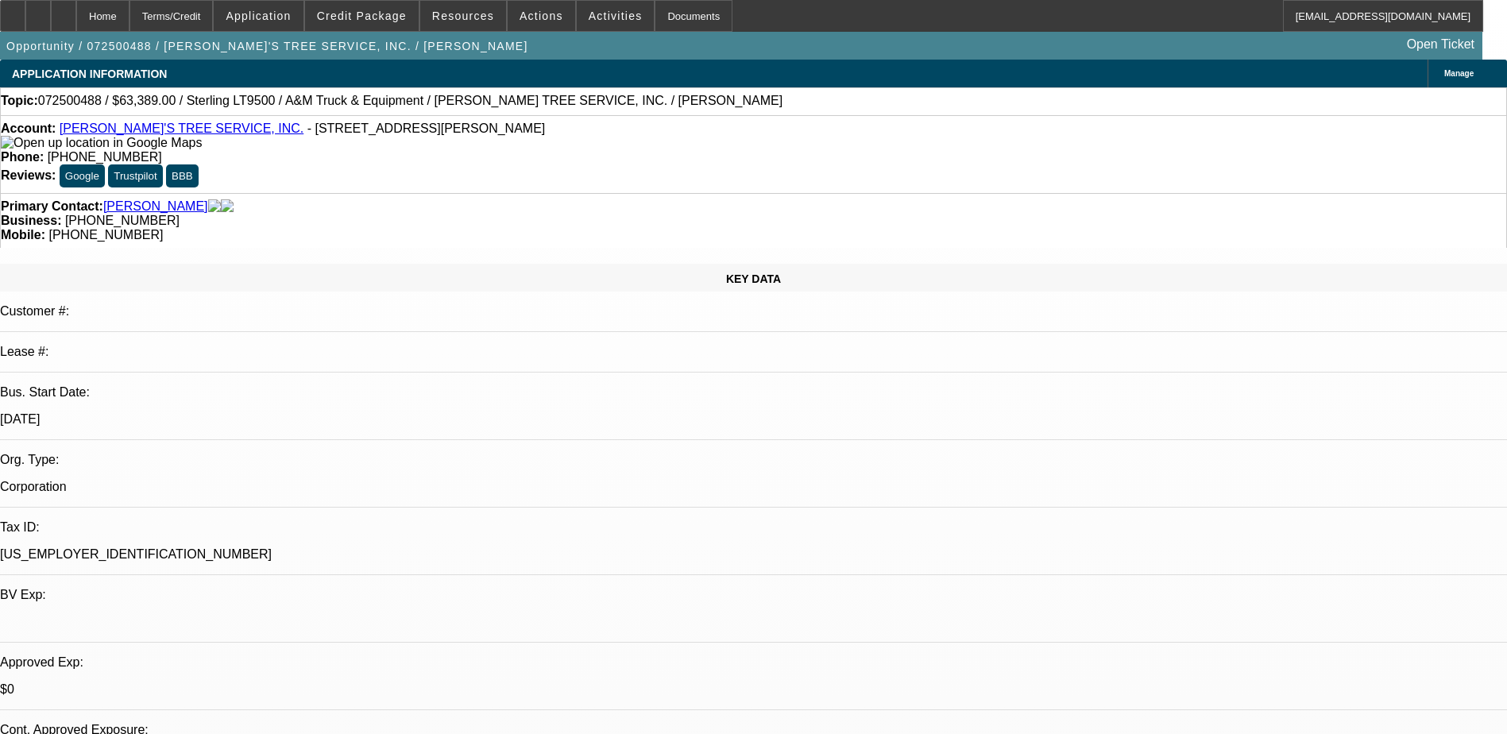
select select "4"
select select "1"
select select "2"
select select "4"
click at [281, 105] on span "072500488 / $63,389.00 / Sterling LT9500 / A&M Truck & Equipment / [PERSON_NAME…" at bounding box center [410, 101] width 745 height 14
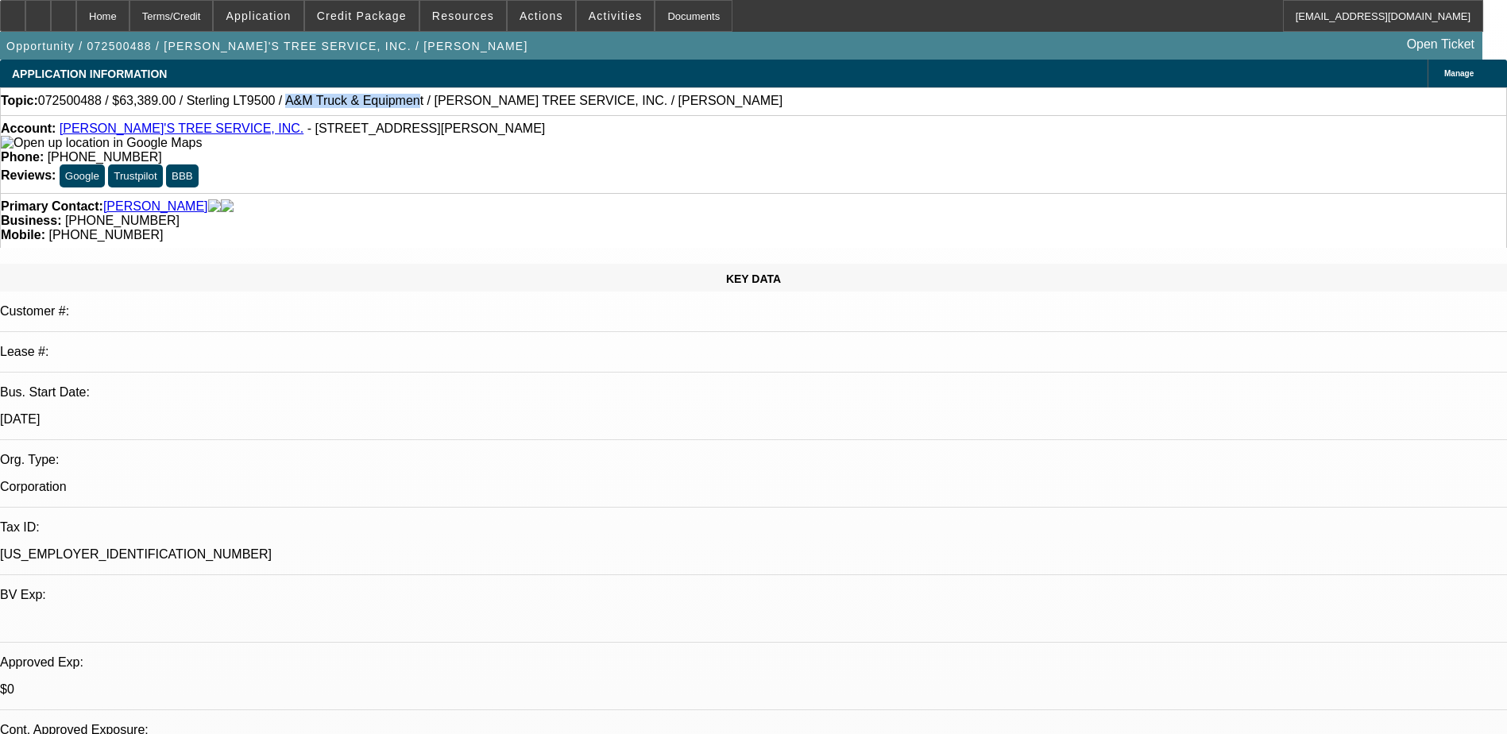
drag, startPoint x: 256, startPoint y: 101, endPoint x: 366, endPoint y: 103, distance: 110.5
click at [366, 103] on span "072500488 / $63,389.00 / Sterling LT9500 / A&M Truck & Equipment / [PERSON_NAME…" at bounding box center [410, 101] width 745 height 14
drag, startPoint x: 366, startPoint y: 103, endPoint x: 358, endPoint y: 102, distance: 8.8
click at [361, 102] on span "072500488 / $63,389.00 / Sterling LT9500 / A&M Truck & Equipment / [PERSON_NAME…" at bounding box center [410, 101] width 745 height 14
click at [347, 102] on span "072500488 / $63,389.00 / Sterling LT9500 / A&M Truck & Equipment / [PERSON_NAME…" at bounding box center [410, 101] width 745 height 14
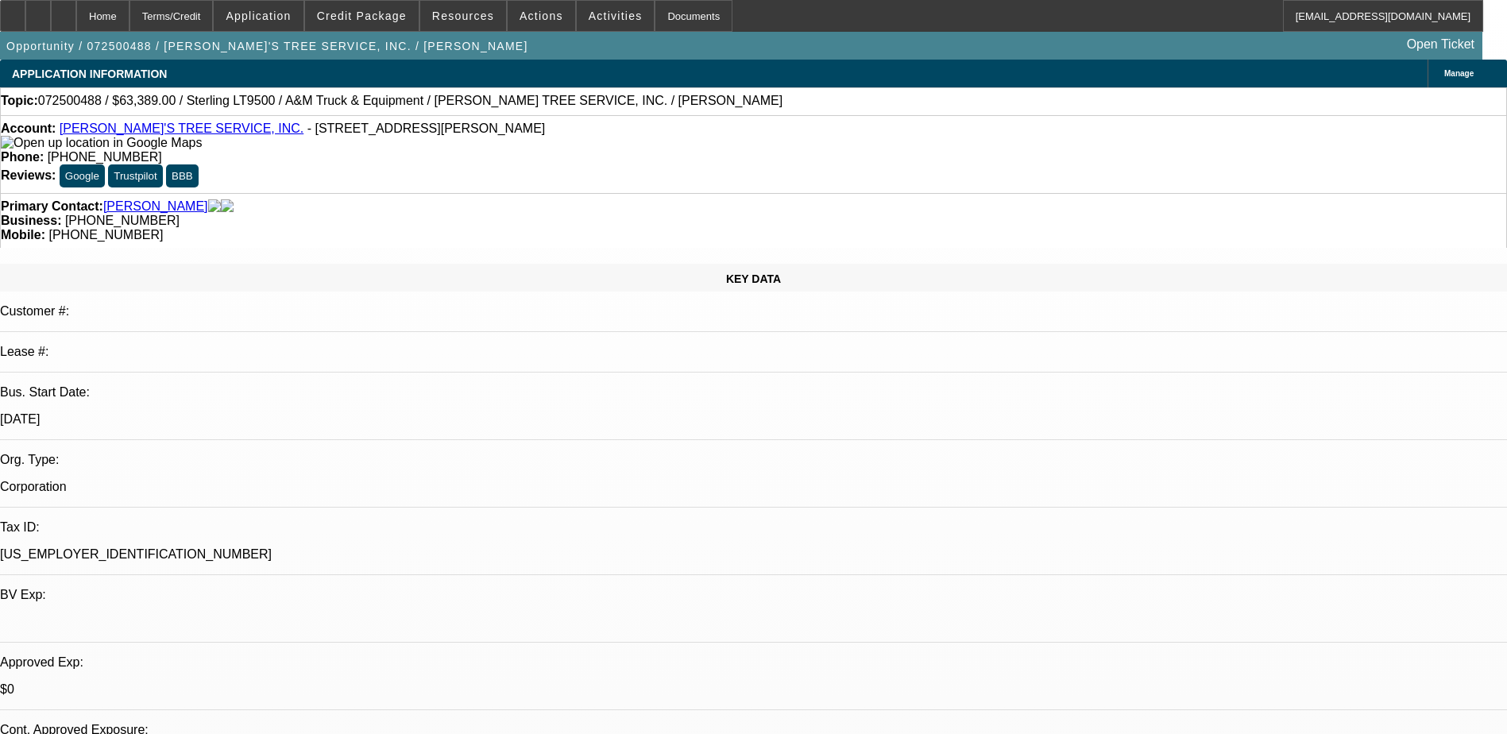
click at [347, 102] on span "072500488 / $63,389.00 / Sterling LT9500 / A&M Truck & Equipment / [PERSON_NAME…" at bounding box center [410, 101] width 745 height 14
drag, startPoint x: 347, startPoint y: 102, endPoint x: 361, endPoint y: 102, distance: 13.5
click at [359, 102] on span "072500488 / $63,389.00 / Sterling LT9500 / A&M Truck & Equipment / [PERSON_NAME…" at bounding box center [410, 101] width 745 height 14
drag, startPoint x: 366, startPoint y: 102, endPoint x: 259, endPoint y: 101, distance: 107.3
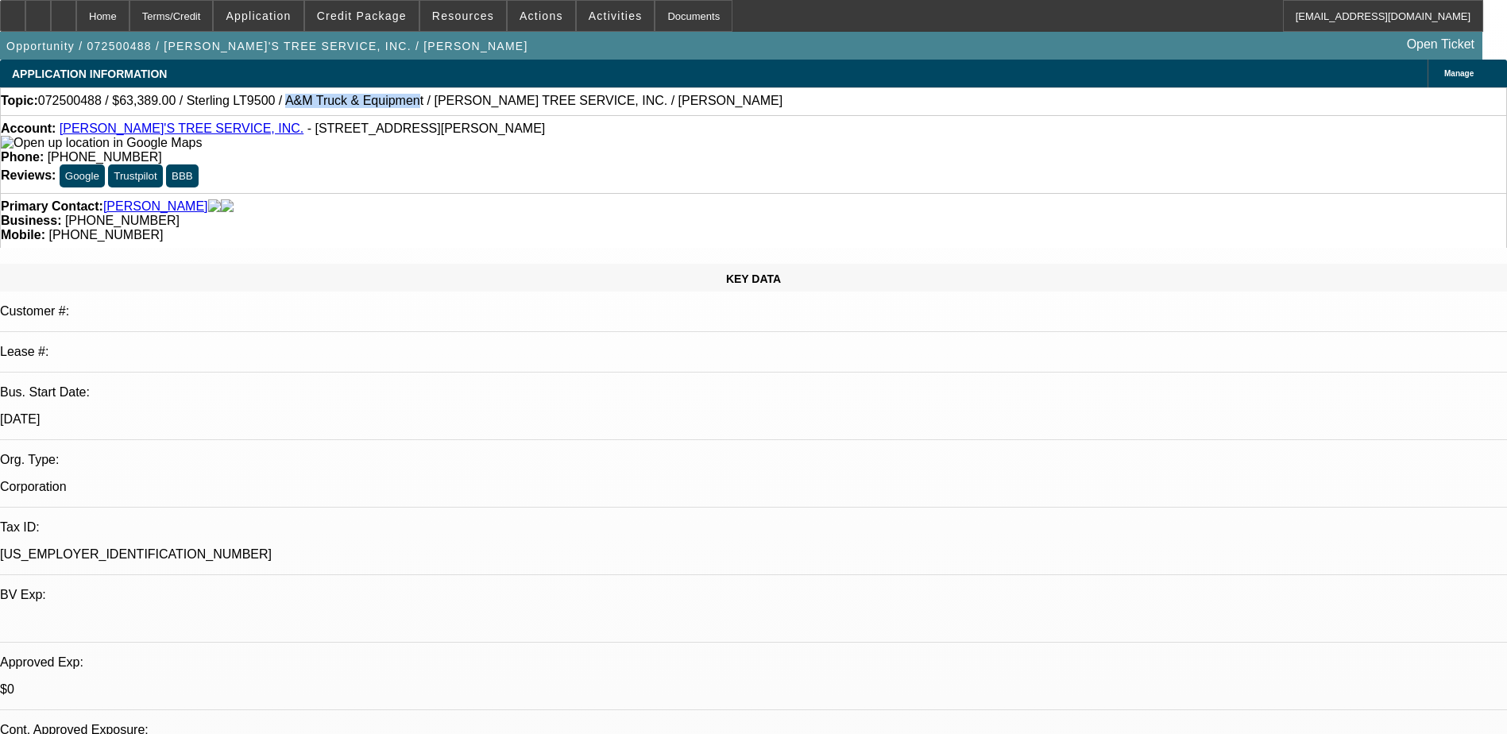
click at [259, 101] on span "072500488 / $63,389.00 / Sterling LT9500 / A&M Truck & Equipment / [PERSON_NAME…" at bounding box center [410, 101] width 745 height 14
select select "0"
select select "2"
select select "0.1"
select select "0"
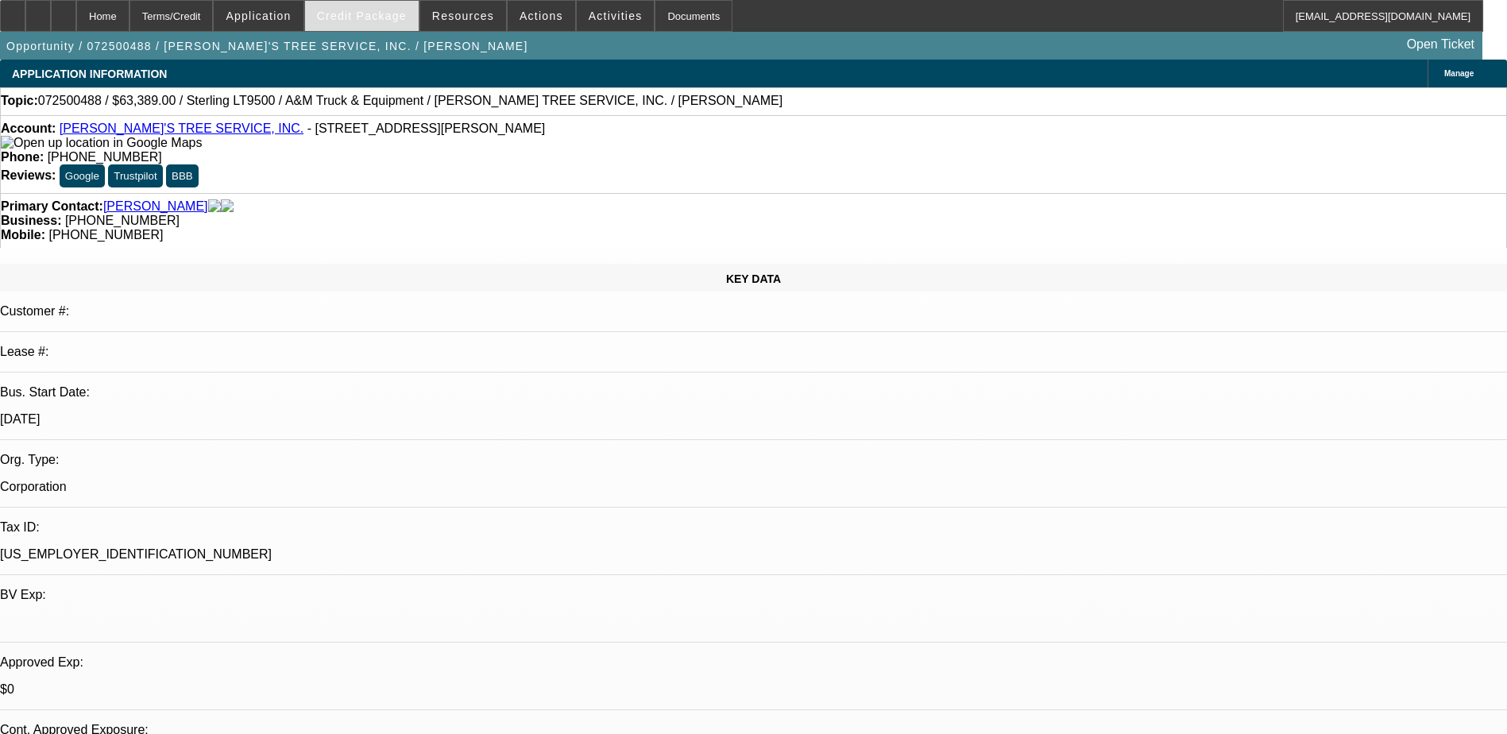
select select "2"
select select "0.1"
select select "0"
select select "2"
select select "0.1"
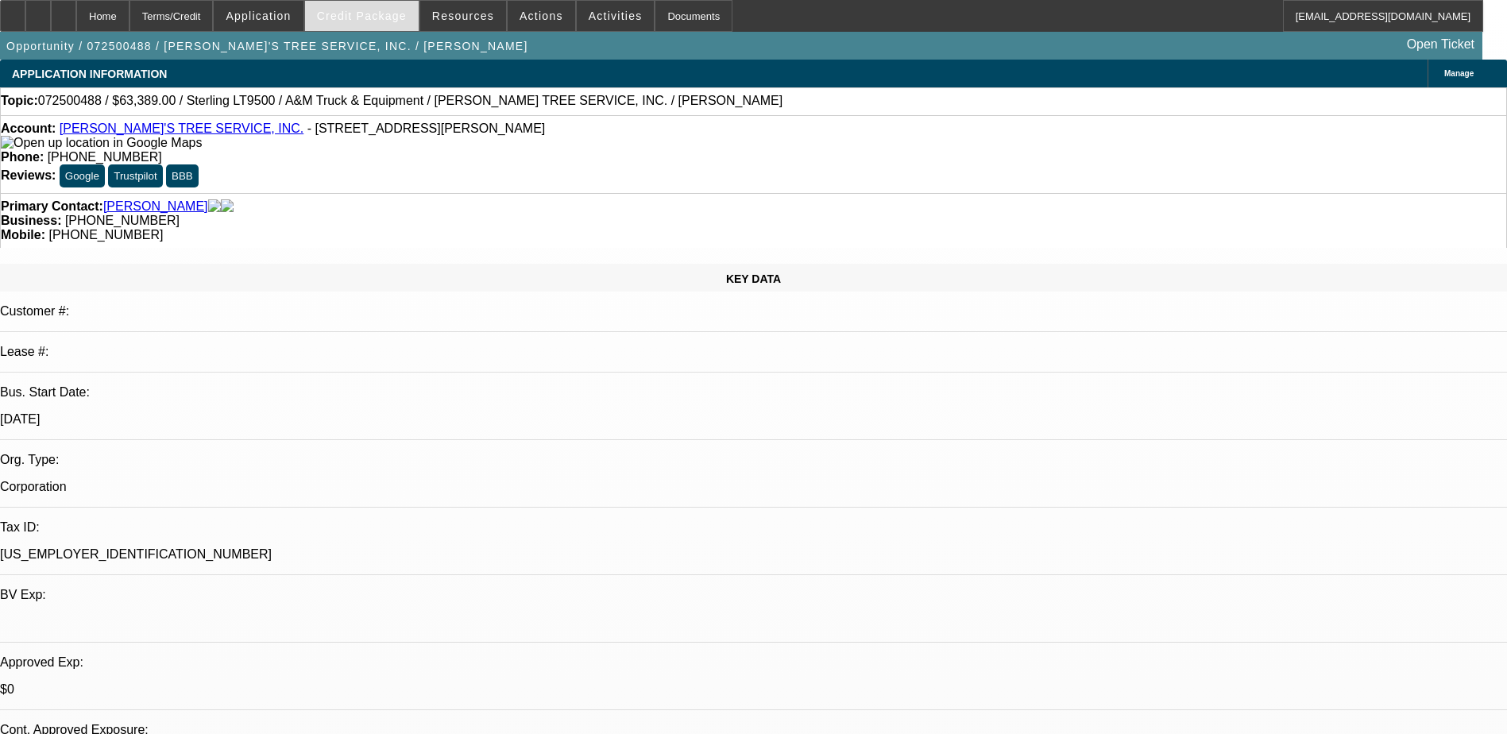
select select "0"
select select "2"
select select "0.1"
select select "1"
select select "2"
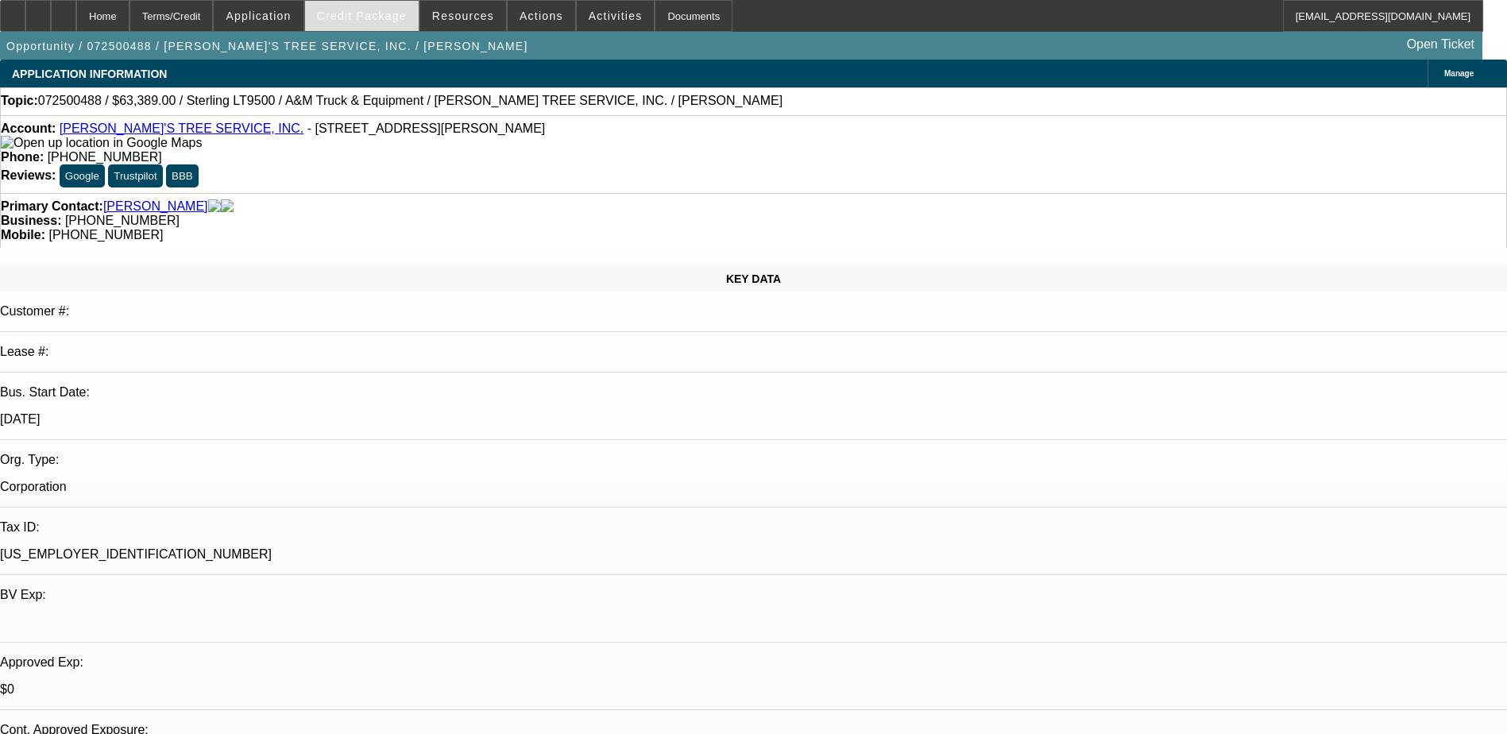
select select "4"
select select "1"
select select "2"
select select "4"
select select "1"
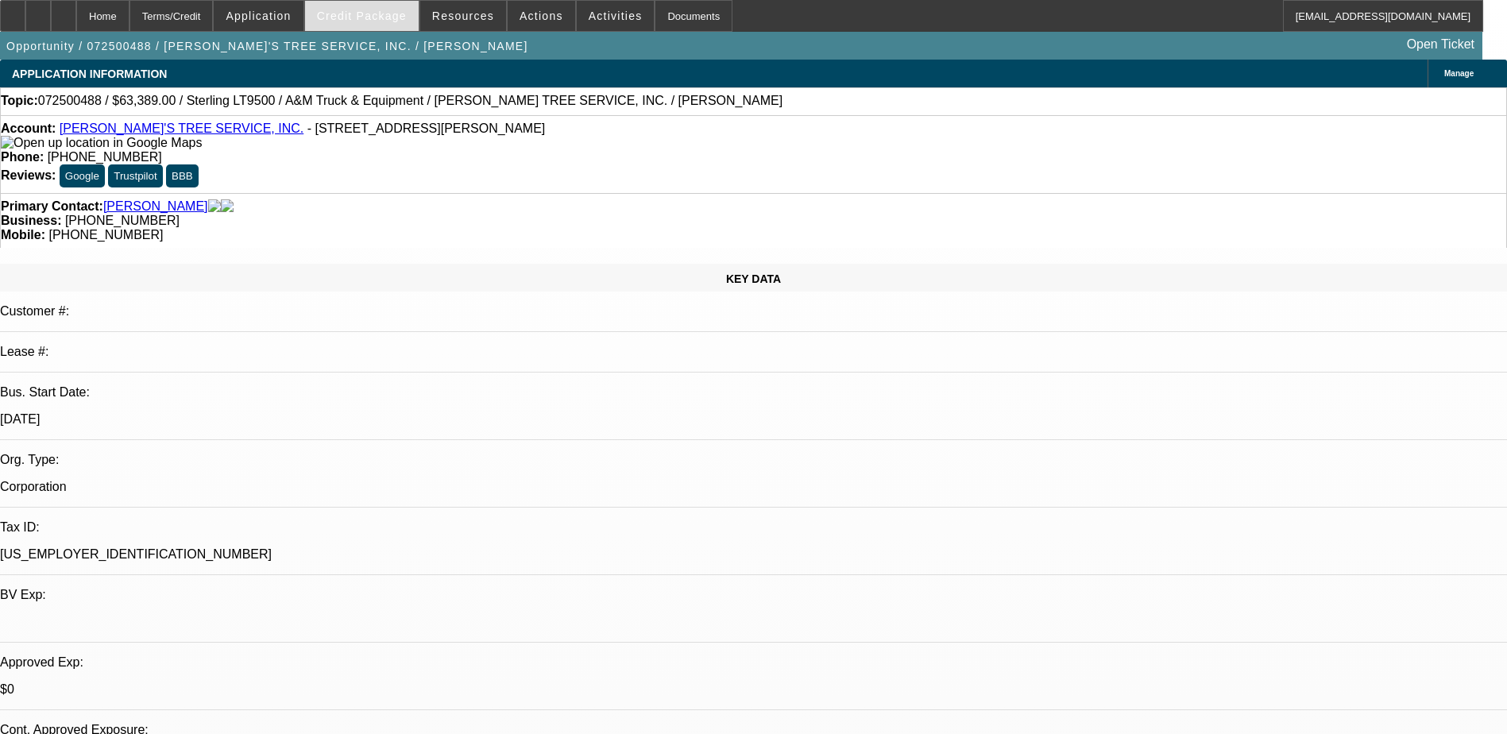
select select "2"
select select "4"
select select "1"
select select "2"
select select "4"
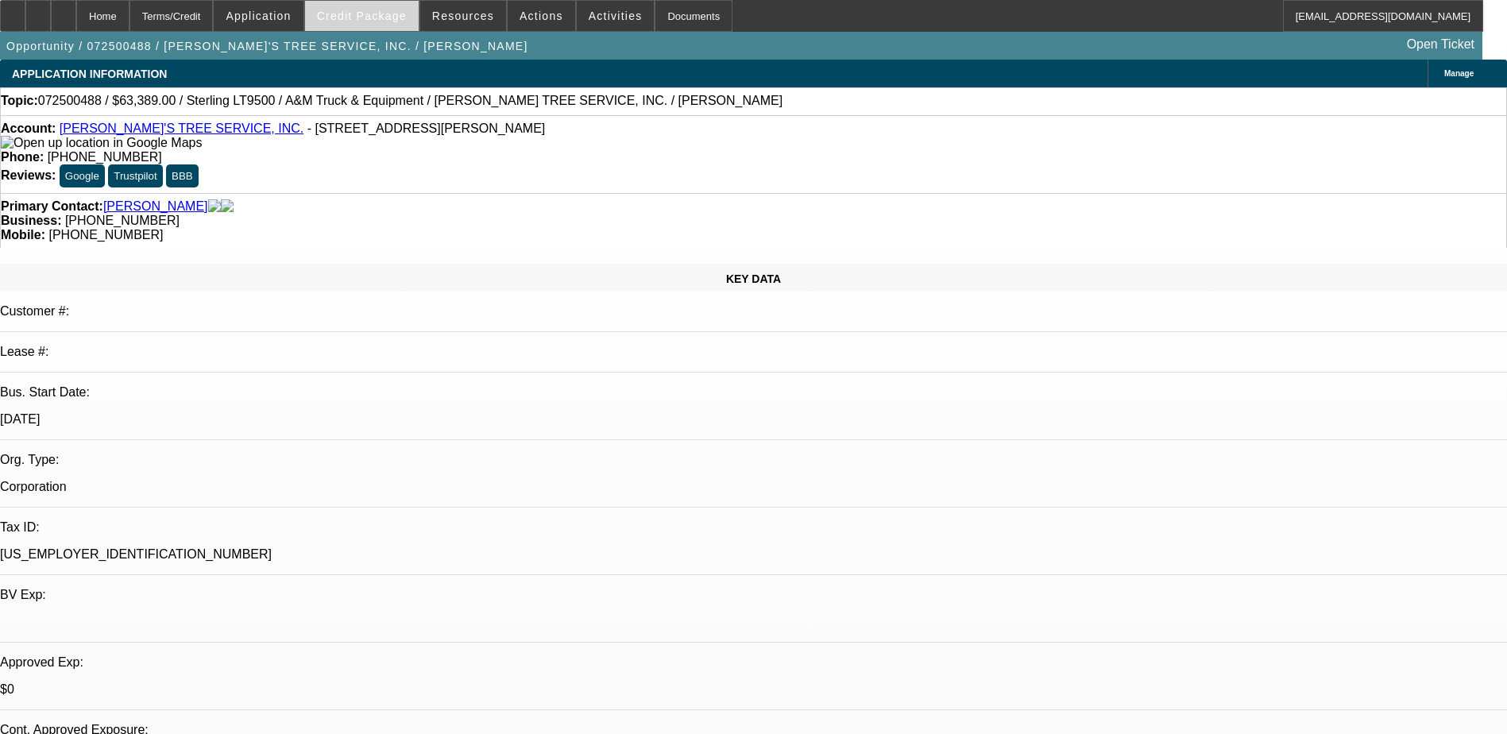
click at [387, 12] on span "Credit Package" at bounding box center [362, 16] width 90 height 13
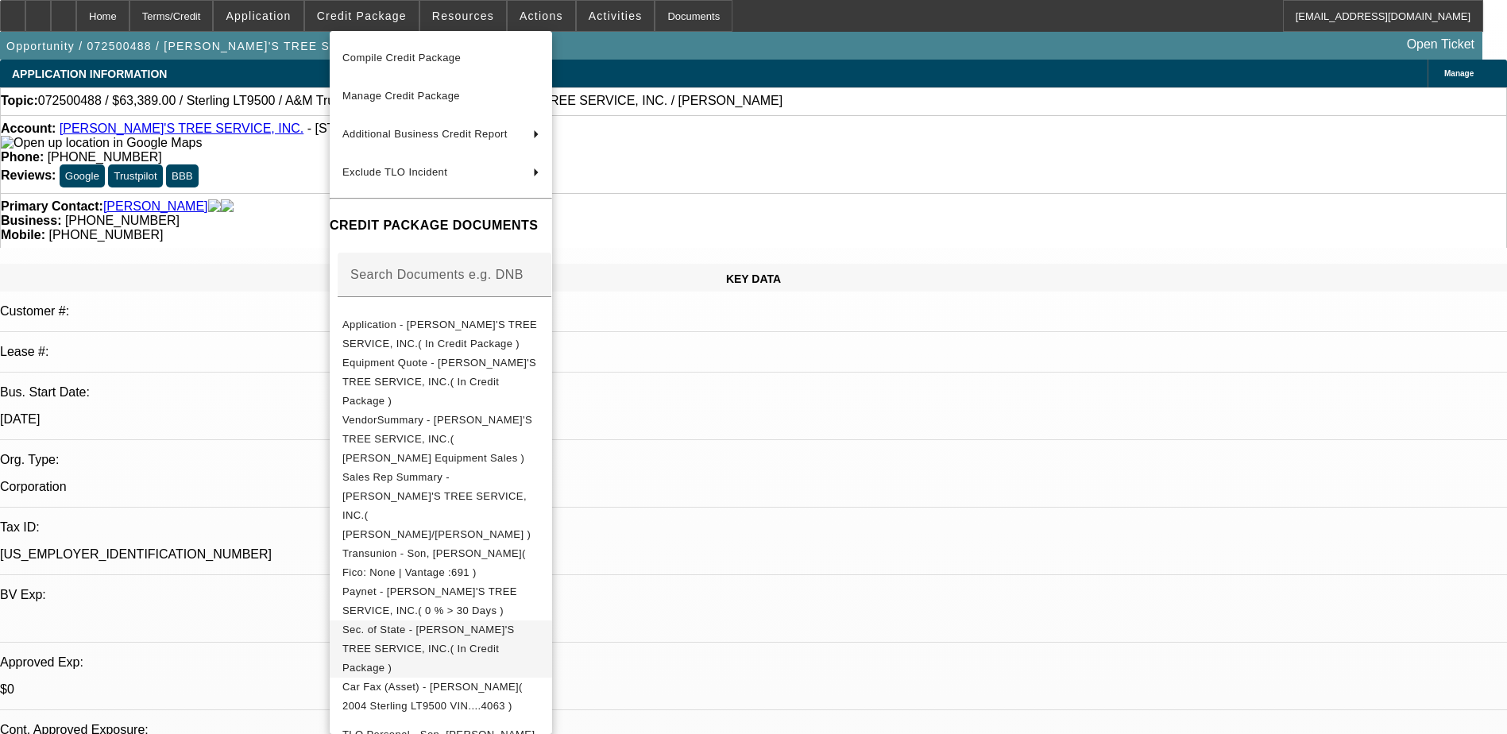
scroll to position [168, 0]
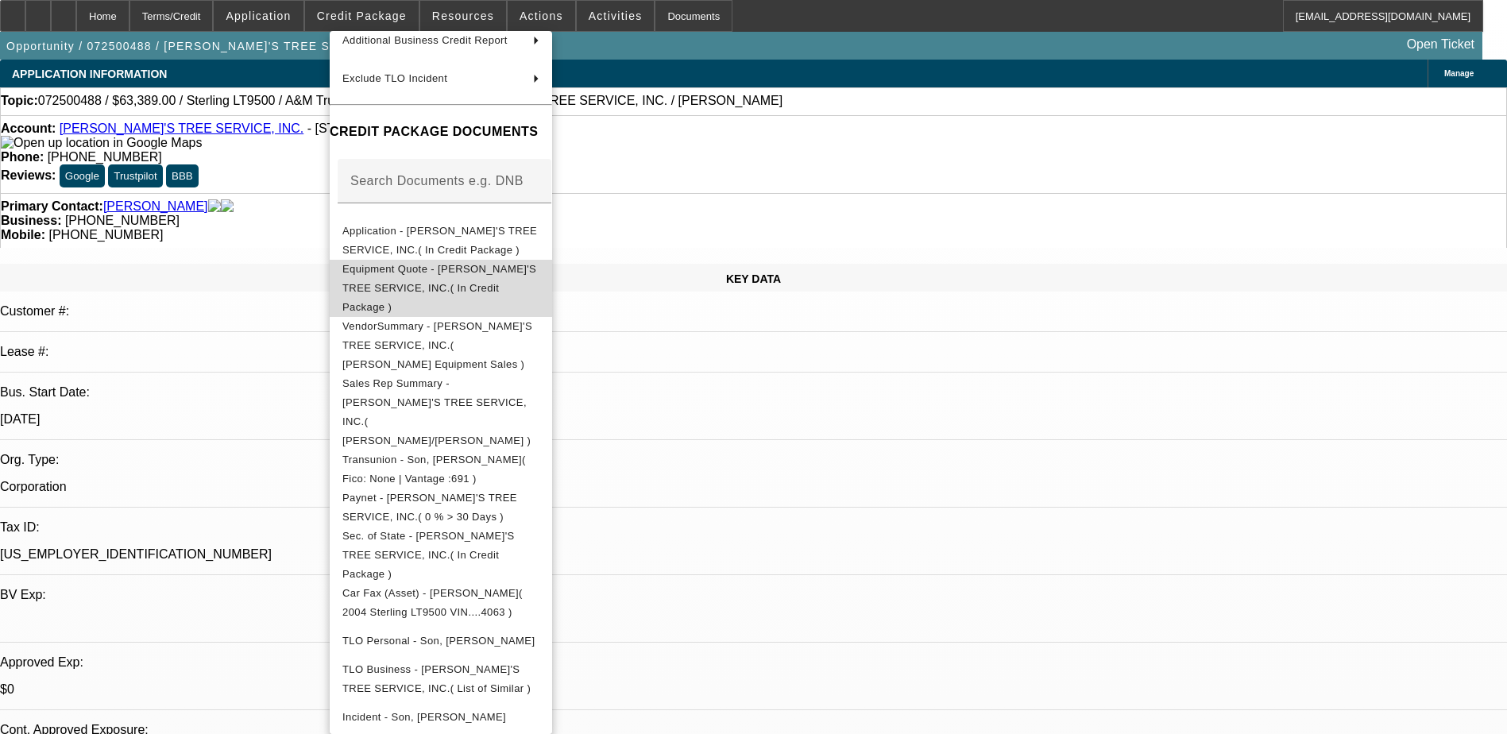
click at [521, 271] on span "Equipment Quote - LIL ROBERT'S TREE SERVICE, INC.( In Credit Package )" at bounding box center [439, 288] width 194 height 50
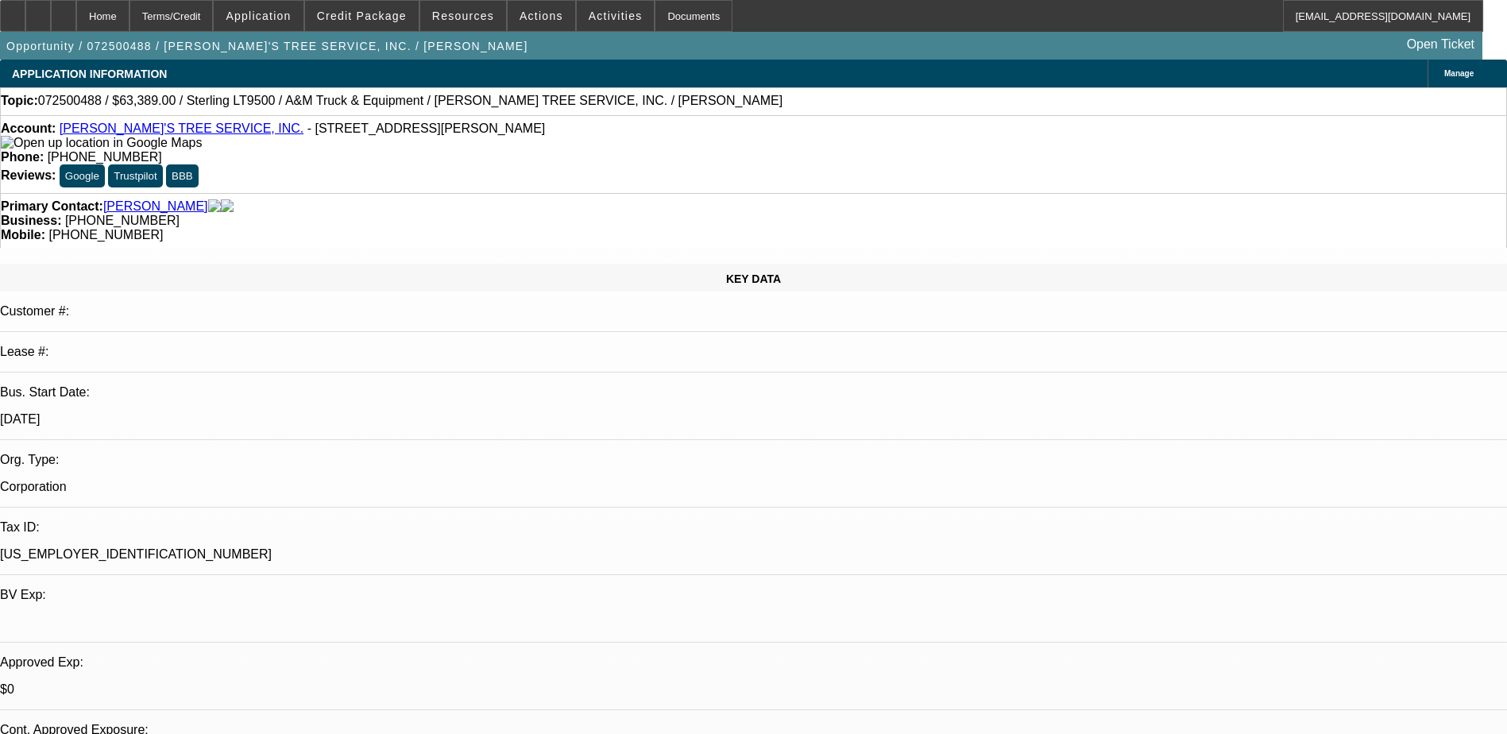
click at [403, 199] on div "Primary Contact: Son, Robert" at bounding box center [754, 206] width 1506 height 14
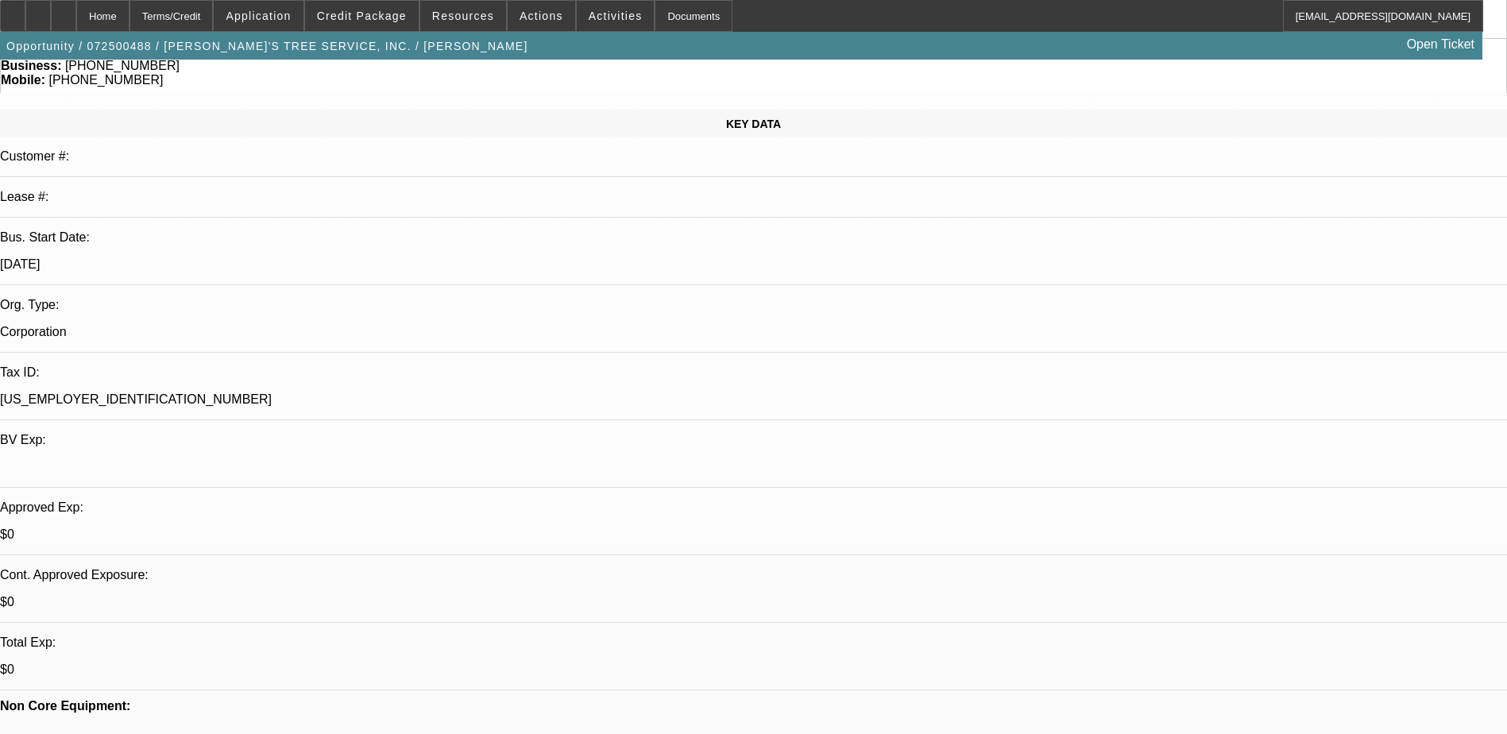
scroll to position [0, 0]
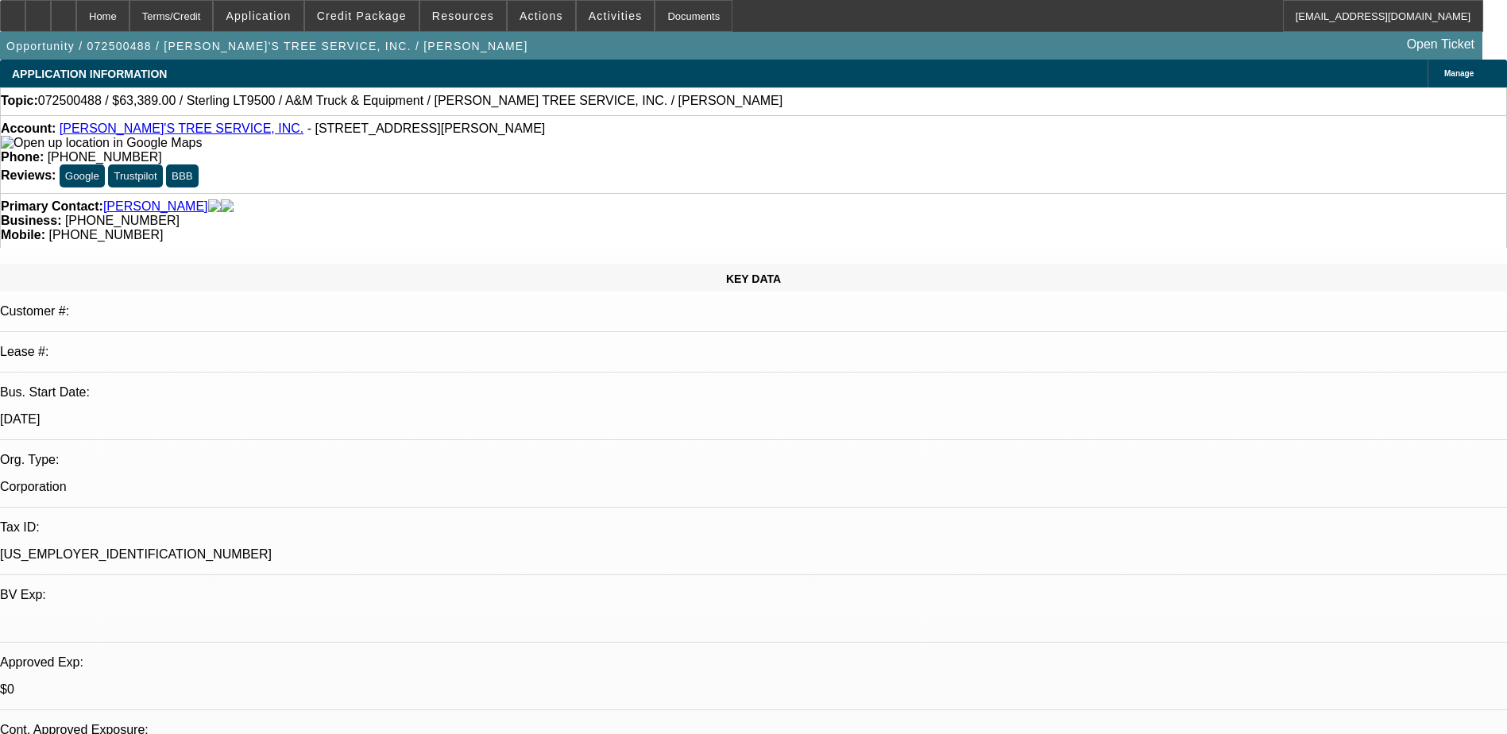
drag, startPoint x: 643, startPoint y: 193, endPoint x: 672, endPoint y: 195, distance: 29.5
